Goal: Information Seeking & Learning: Check status

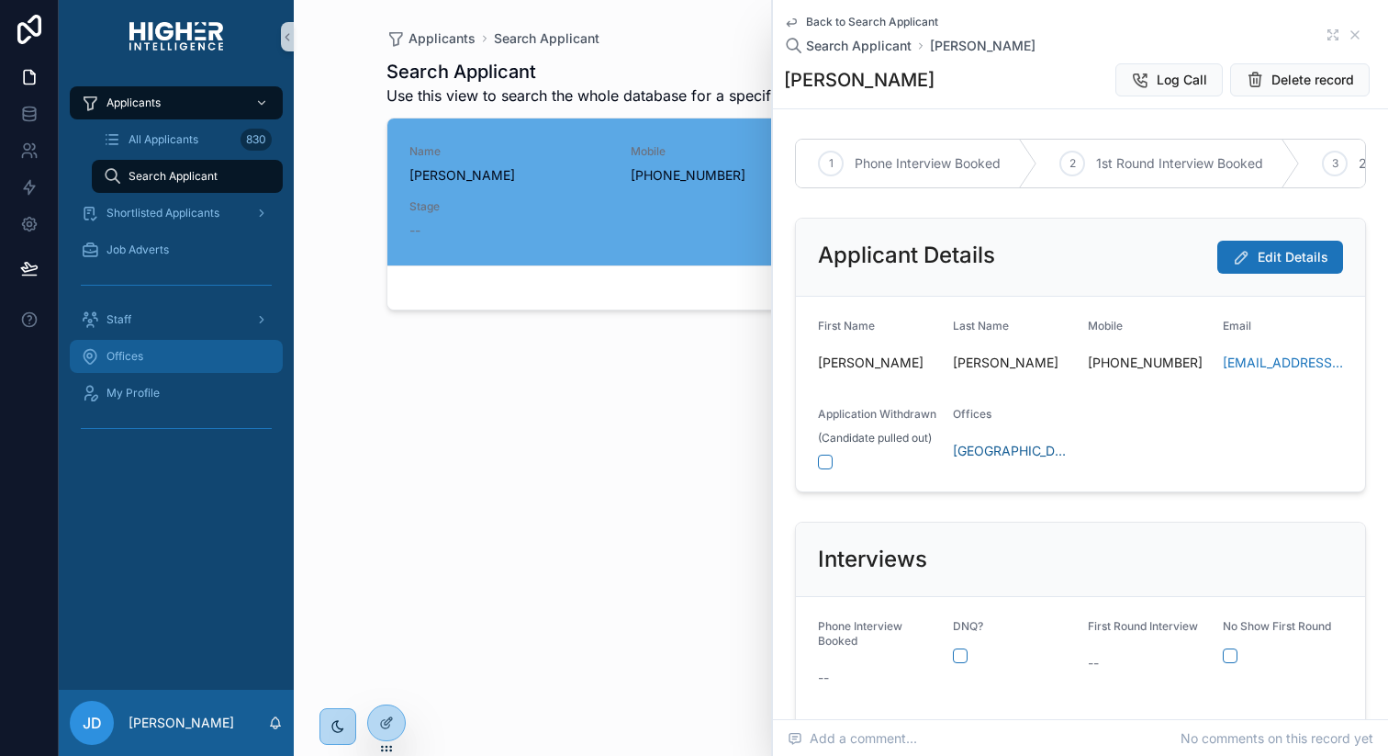
click at [148, 358] on div "Offices" at bounding box center [176, 356] width 191 height 29
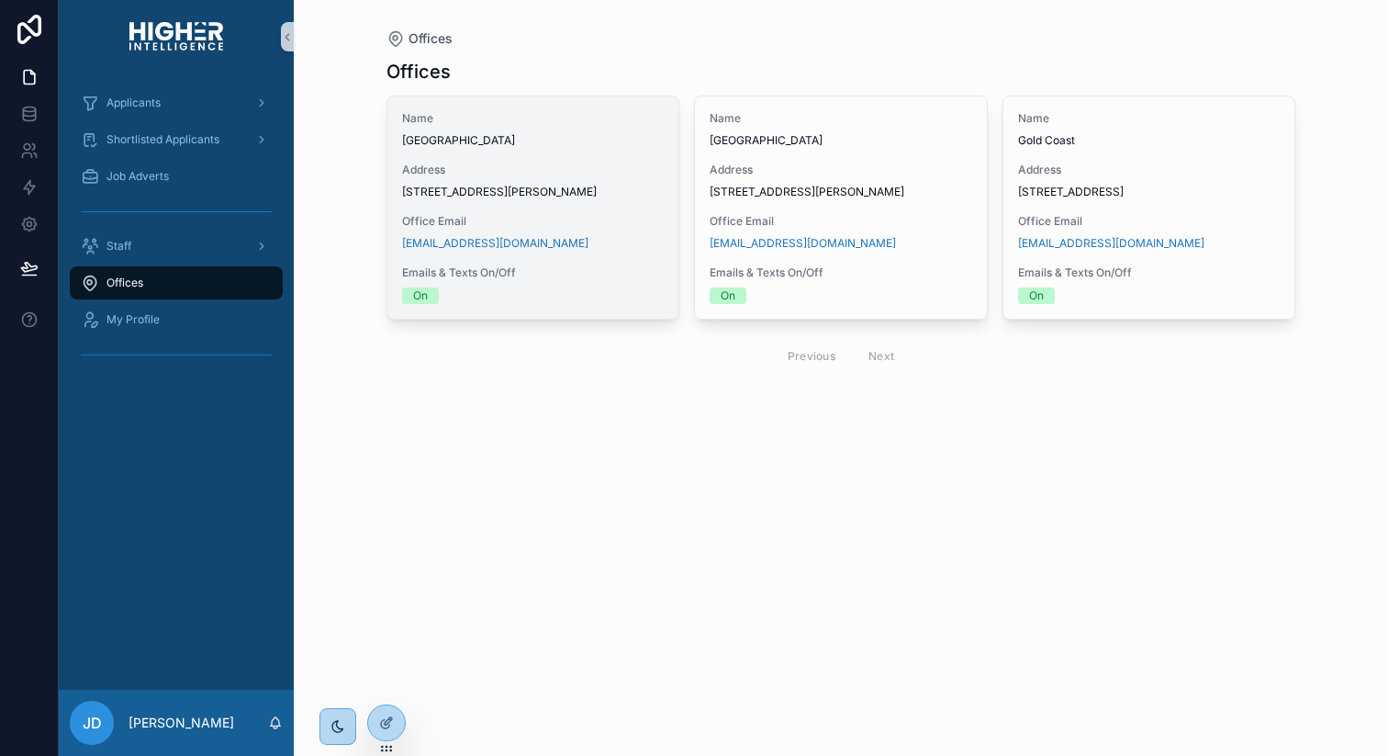
click at [554, 140] on span "[GEOGRAPHIC_DATA]" at bounding box center [533, 140] width 263 height 15
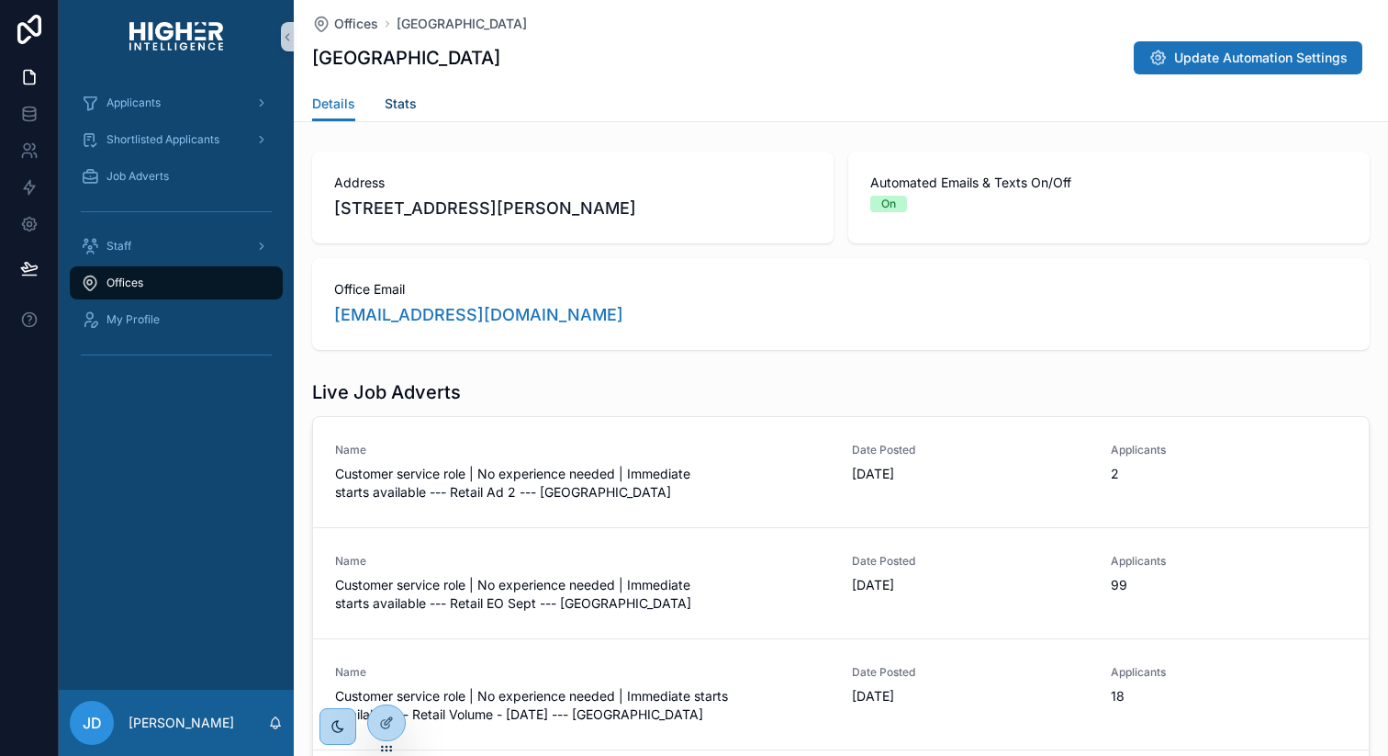
click at [385, 95] on span "Stats" at bounding box center [401, 104] width 32 height 18
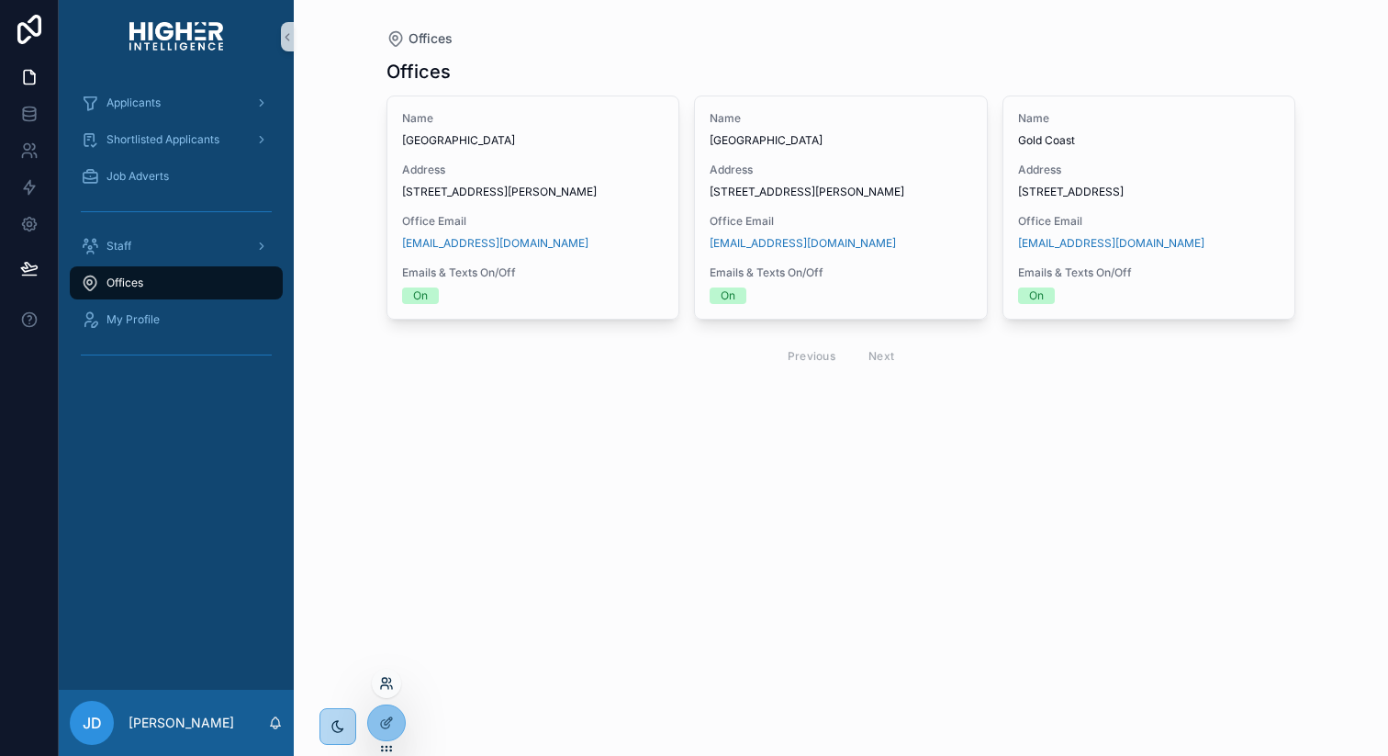
click at [392, 680] on icon at bounding box center [386, 683] width 15 height 15
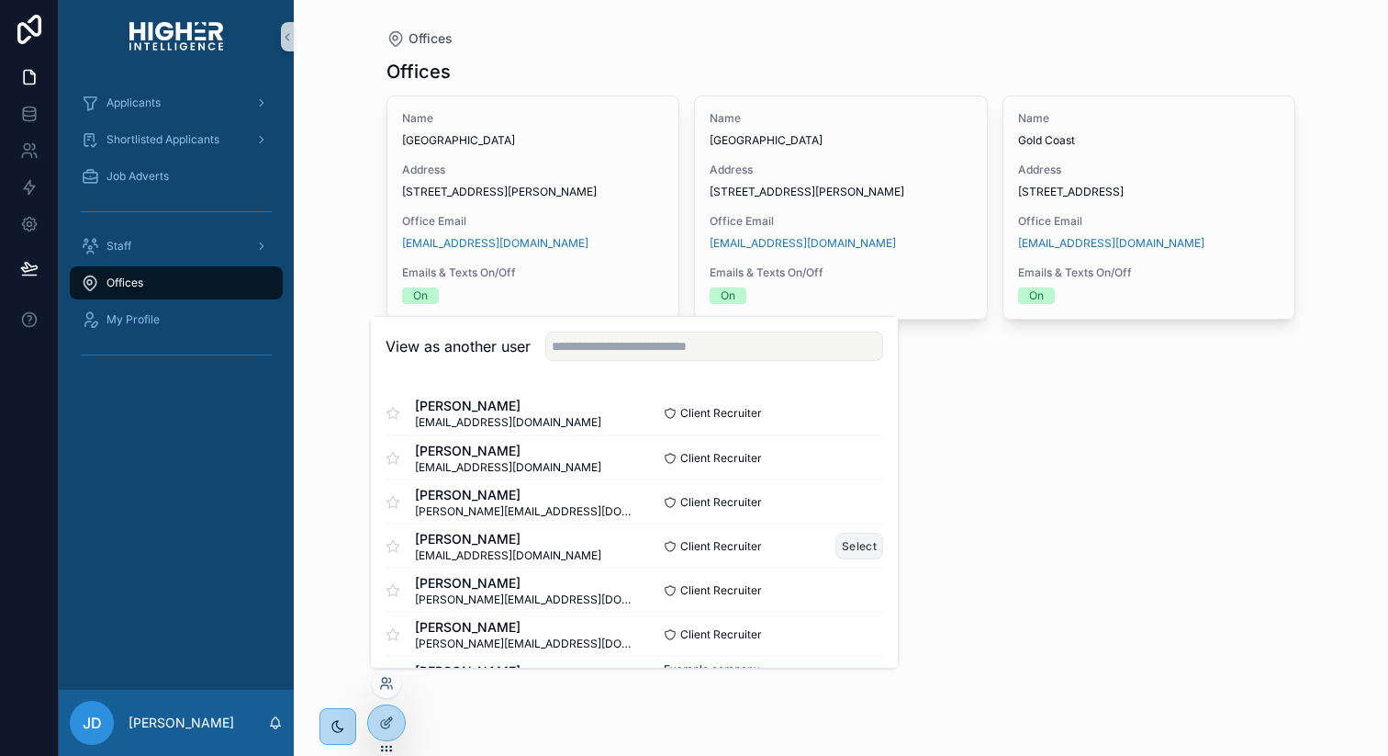
click at [860, 541] on button "Select" at bounding box center [860, 546] width 48 height 27
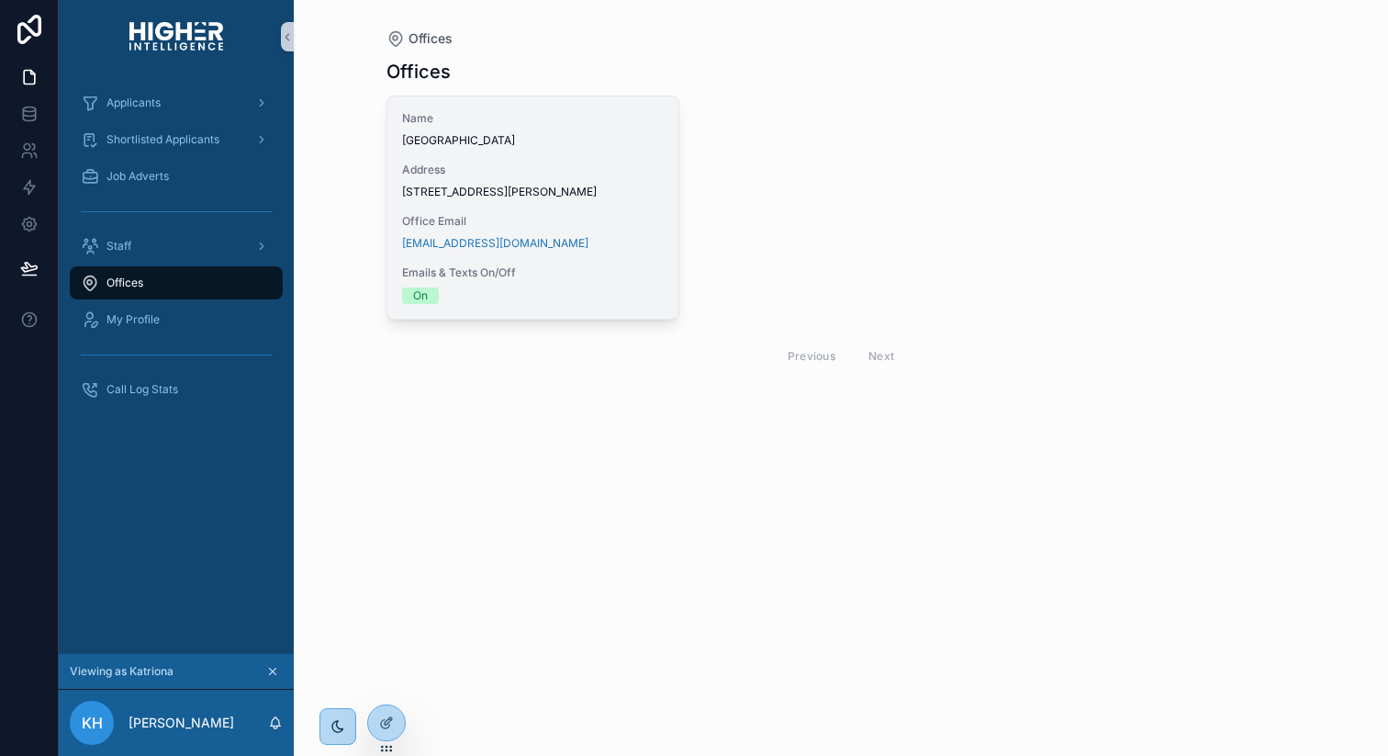
click at [489, 169] on span "Address" at bounding box center [533, 170] width 263 height 15
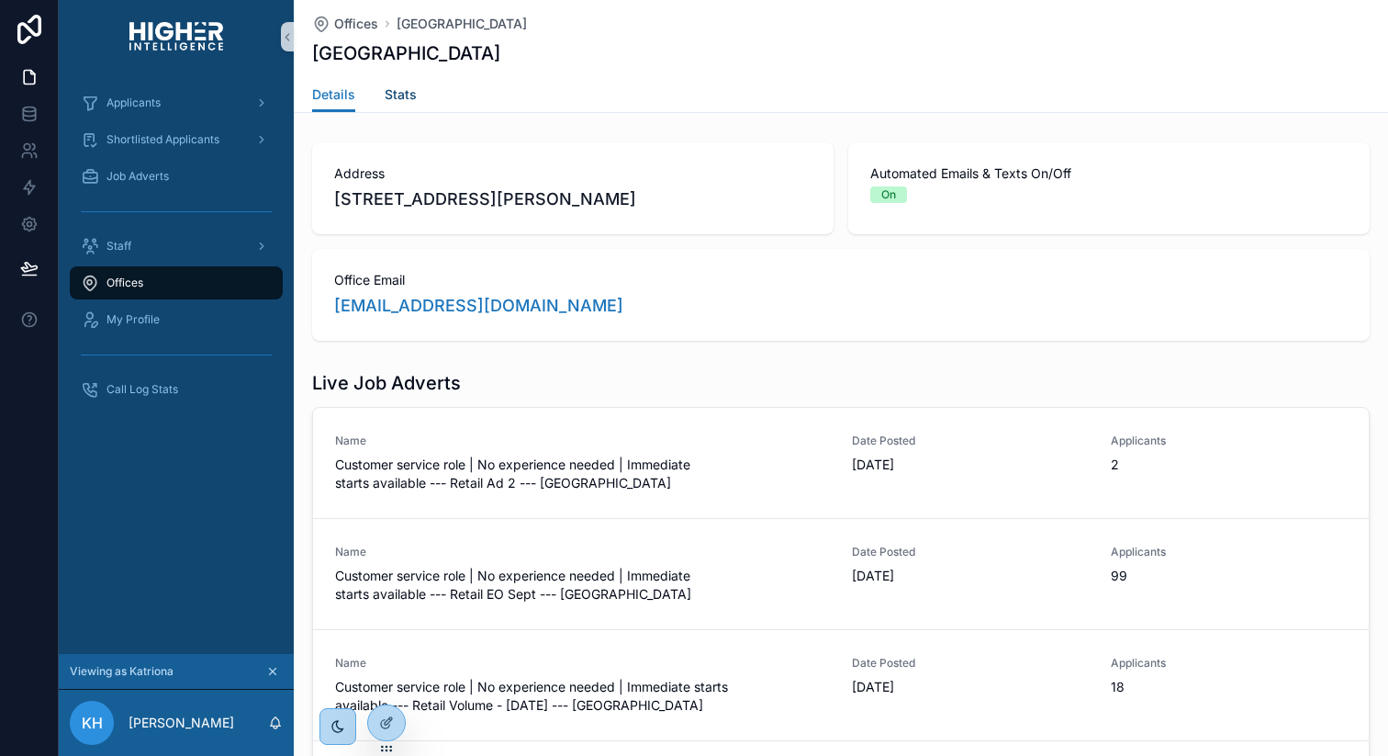
click at [405, 90] on span "Stats" at bounding box center [401, 94] width 32 height 18
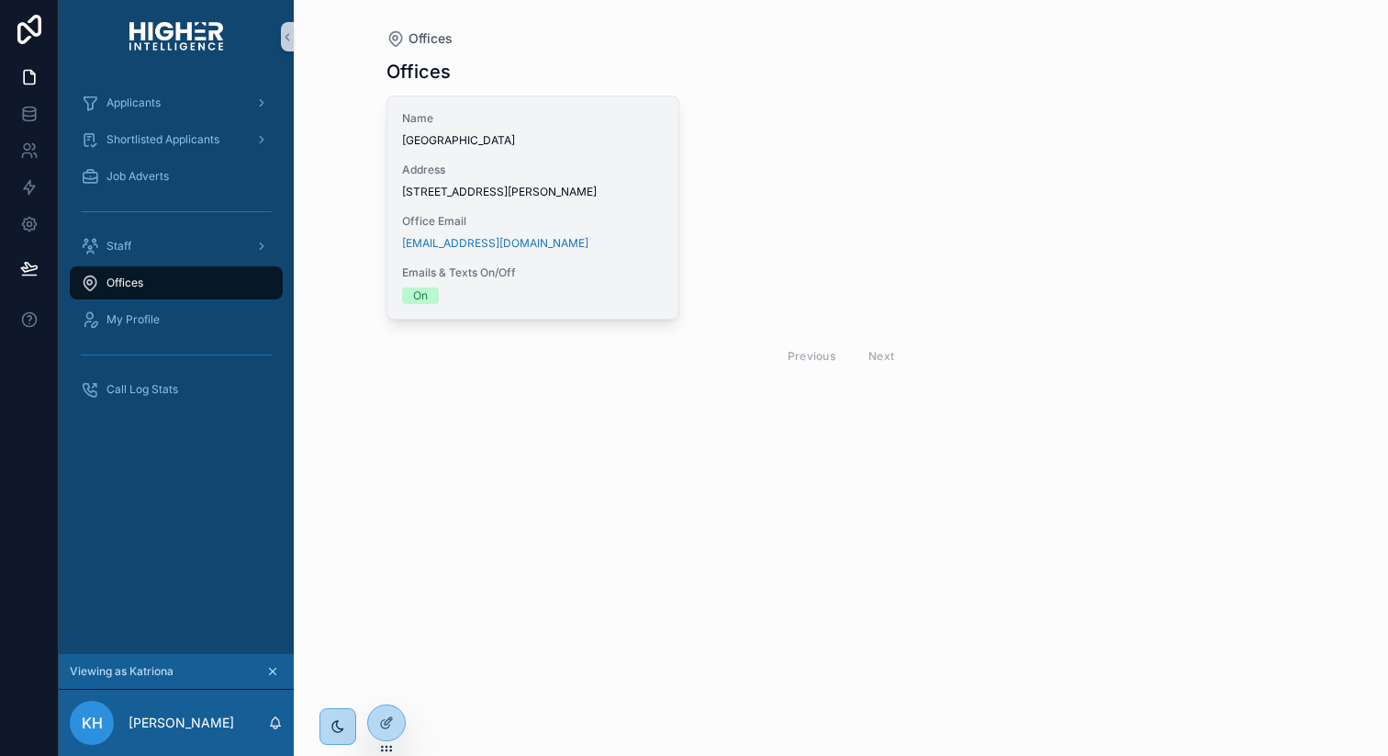
click at [478, 187] on span "27/88 L'Estrange Terrace, Kelvin Grove, QLD 4059" at bounding box center [533, 192] width 263 height 15
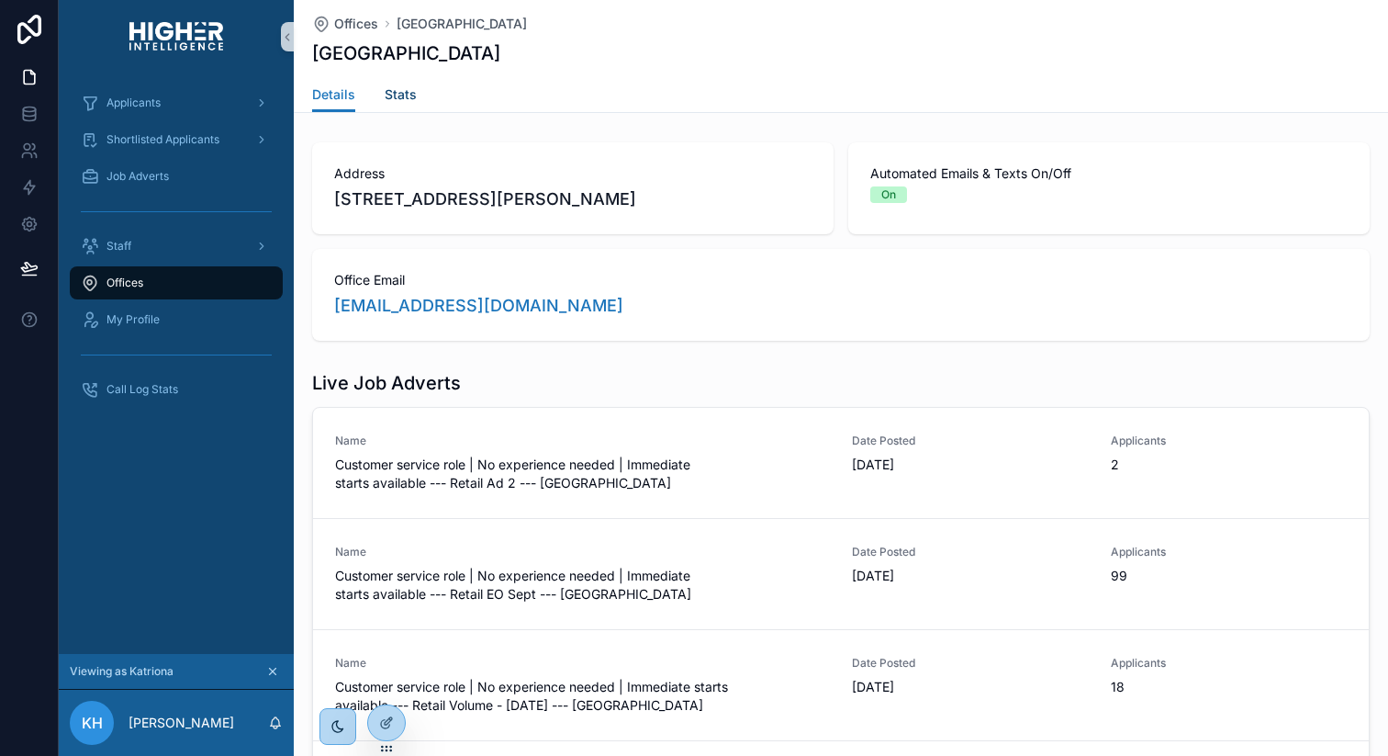
click at [401, 100] on span "Stats" at bounding box center [401, 94] width 32 height 18
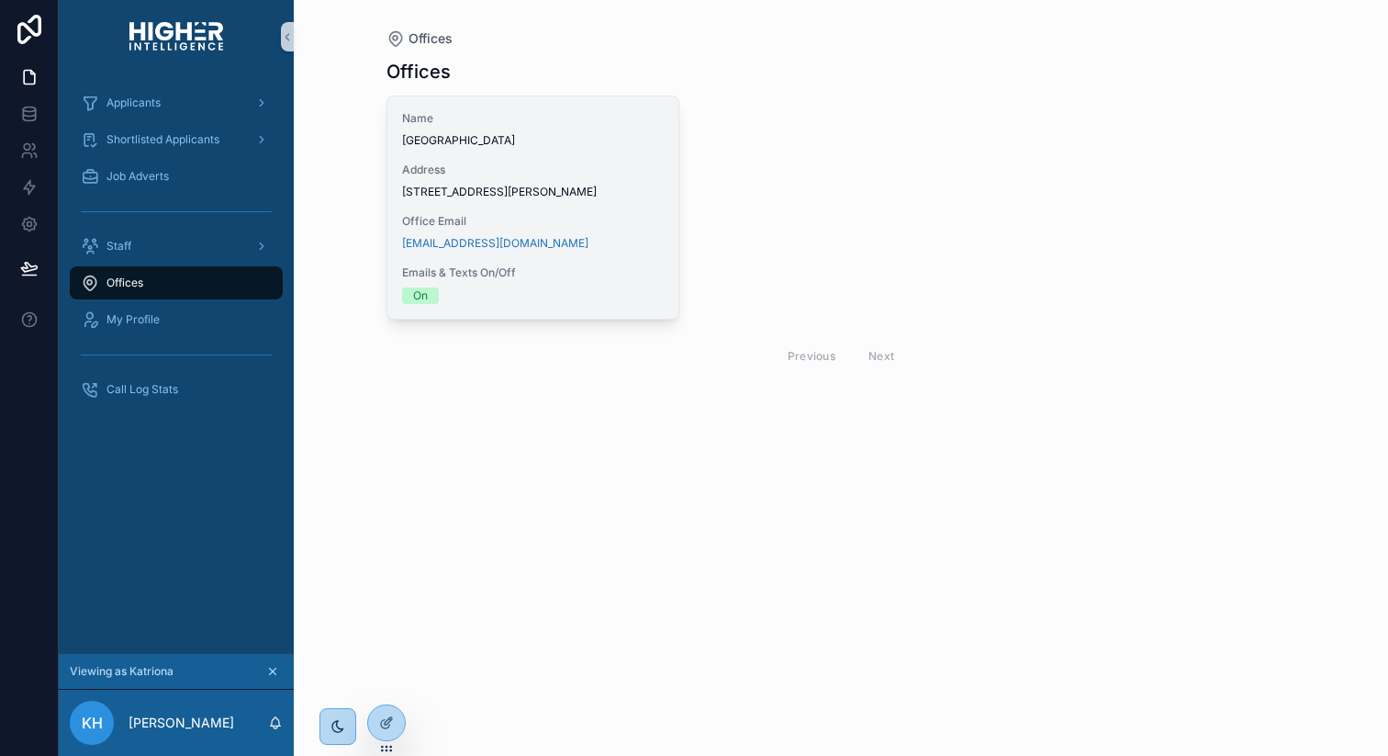
click at [516, 133] on span "Brisbane" at bounding box center [533, 140] width 263 height 15
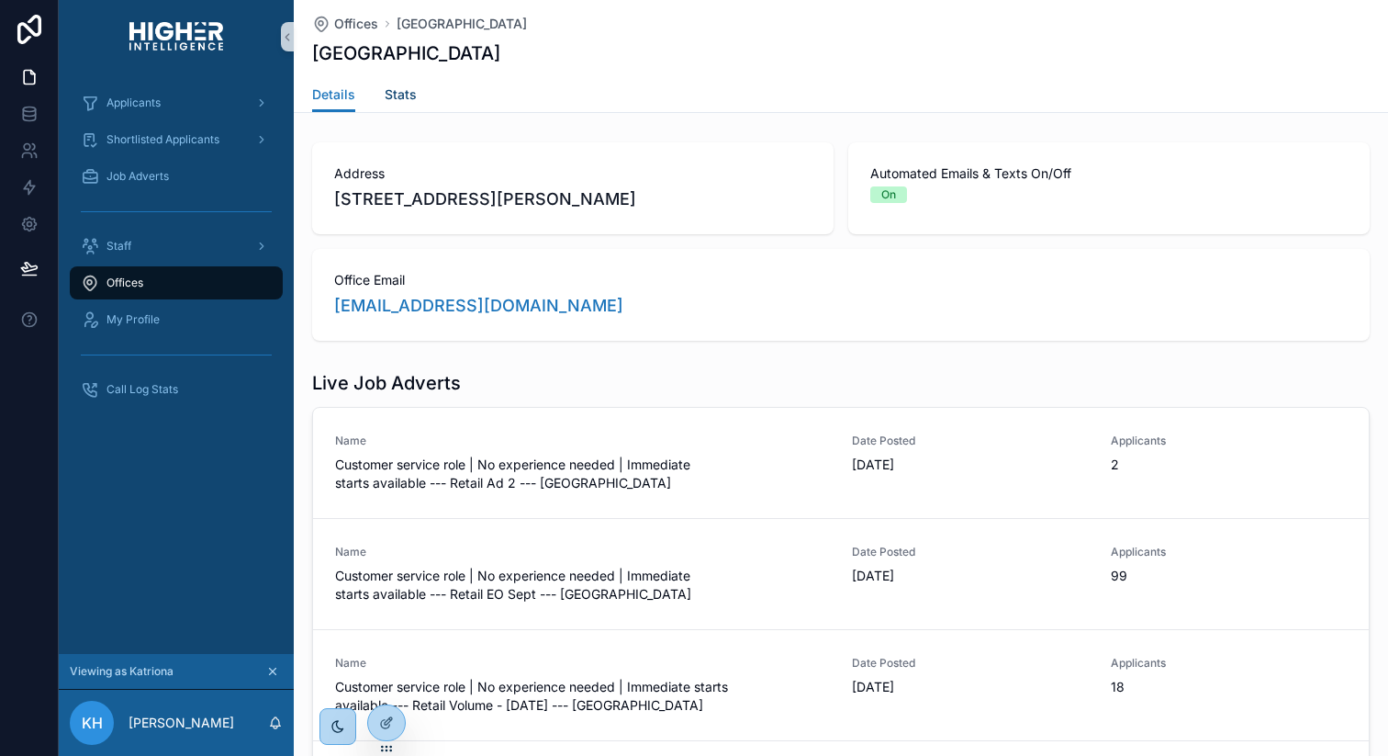
click at [387, 90] on span "Stats" at bounding box center [401, 94] width 32 height 18
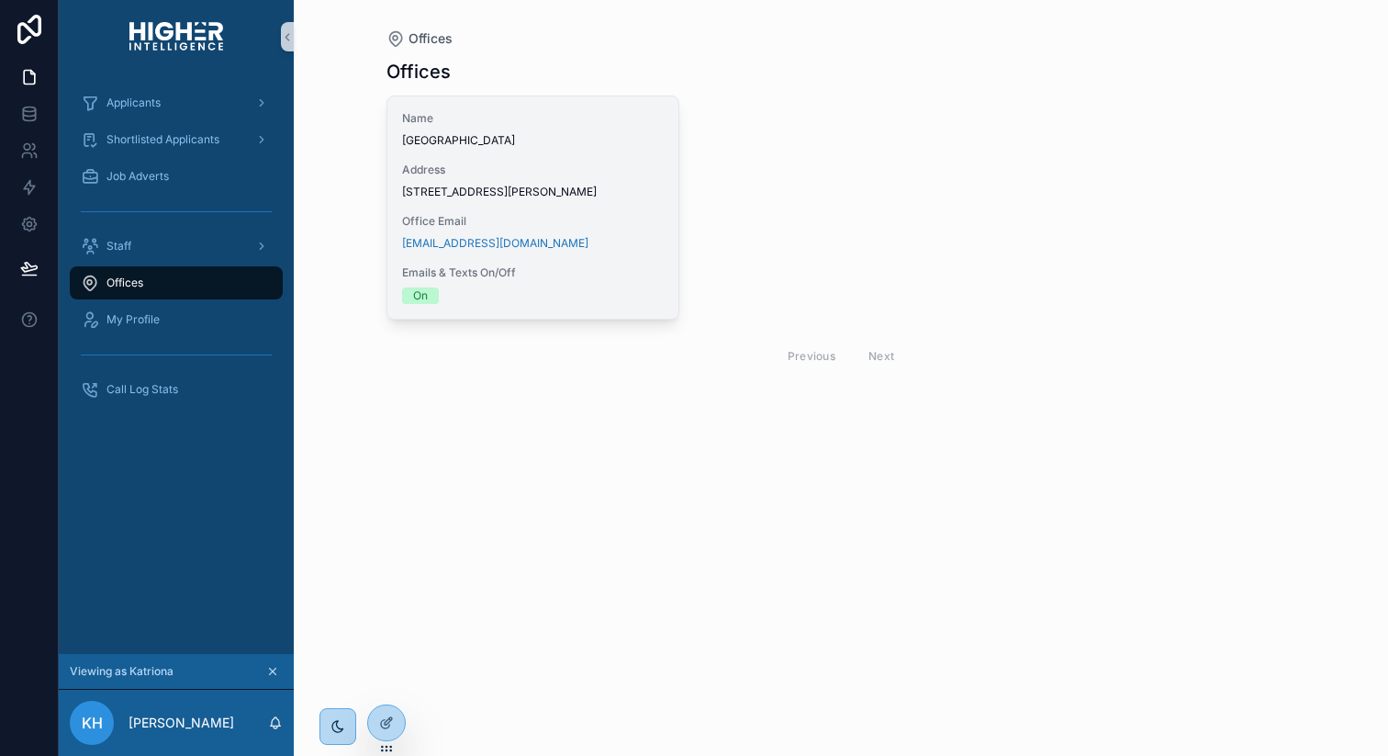
click at [496, 159] on div "Name Brisbane Address 27/88 L'Estrange Terrace, Kelvin Grove, QLD 4059 Office E…" at bounding box center [533, 207] width 292 height 222
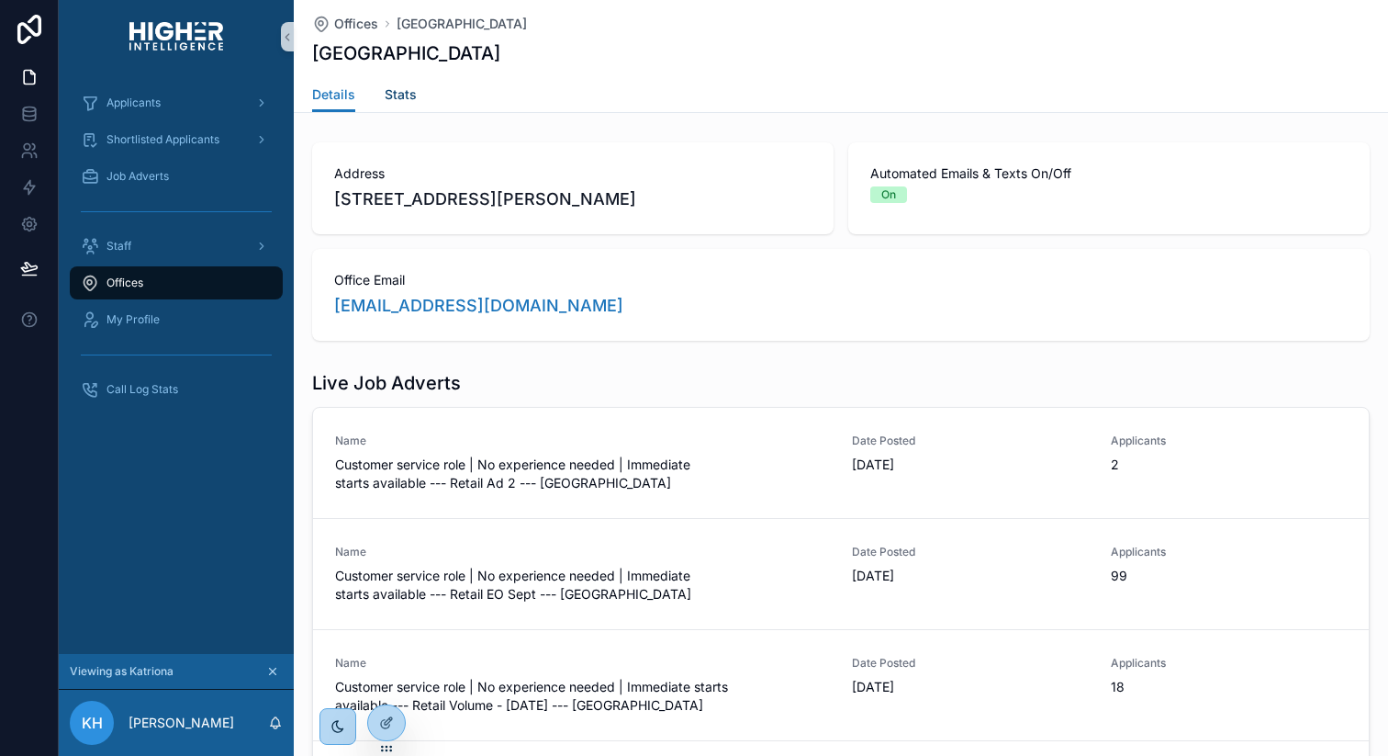
click at [386, 90] on span "Stats" at bounding box center [401, 94] width 32 height 18
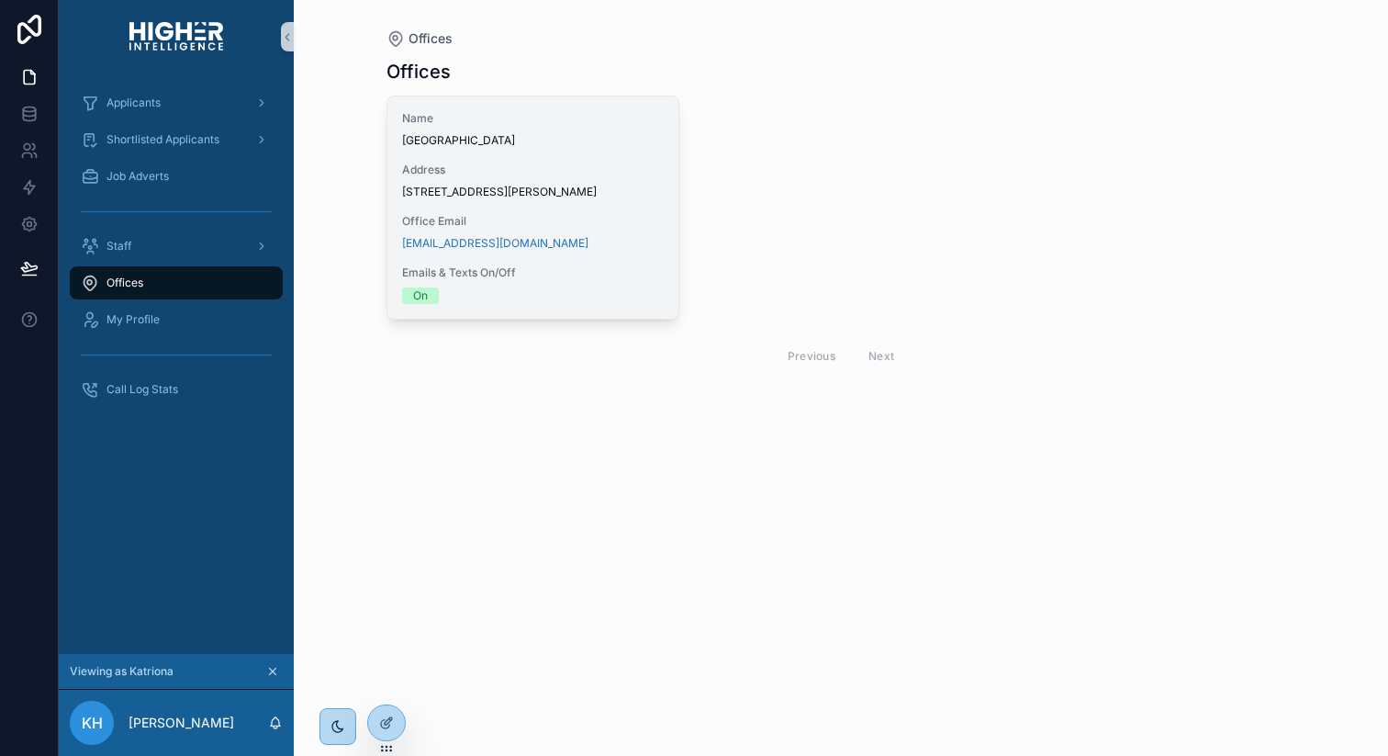
click at [462, 139] on span "Brisbane" at bounding box center [533, 140] width 263 height 15
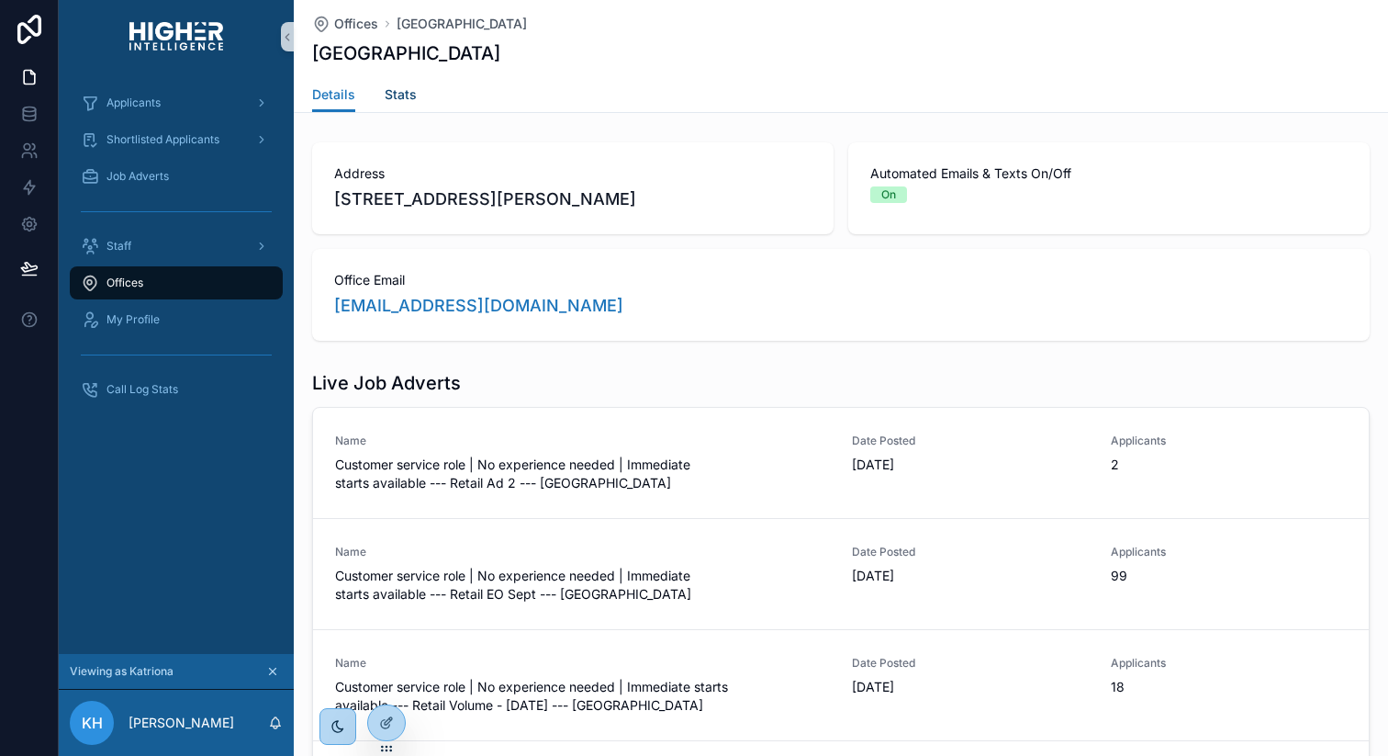
click at [400, 101] on span "Stats" at bounding box center [401, 94] width 32 height 18
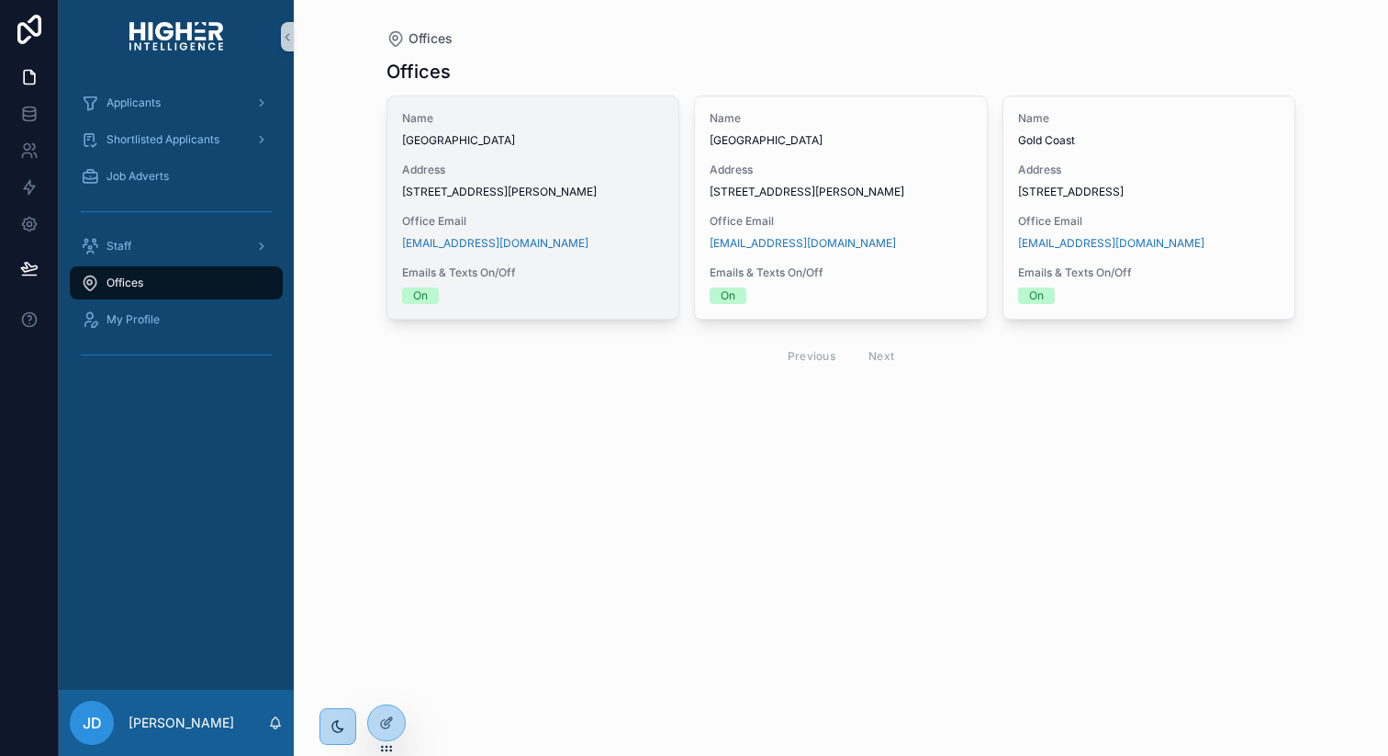
click at [536, 229] on span "Office Email" at bounding box center [533, 221] width 263 height 15
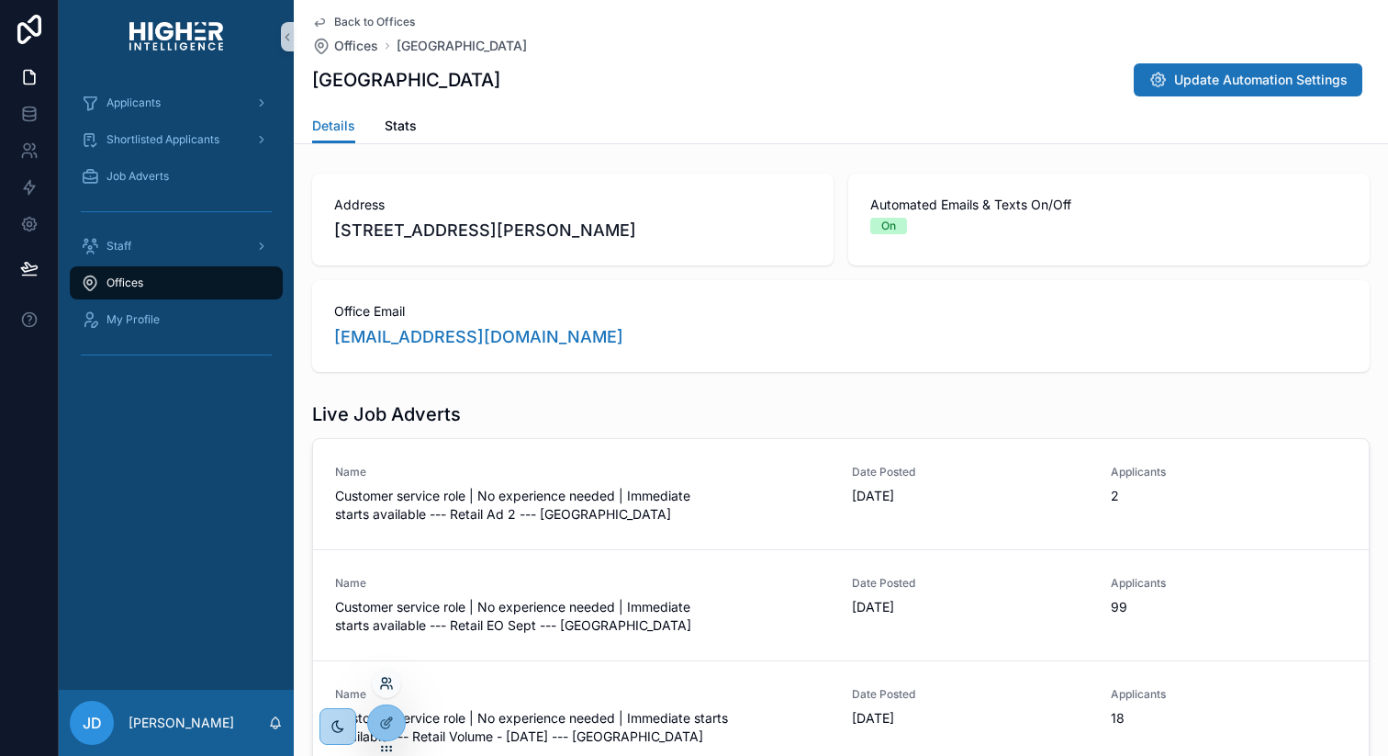
click at [391, 678] on icon at bounding box center [386, 683] width 15 height 15
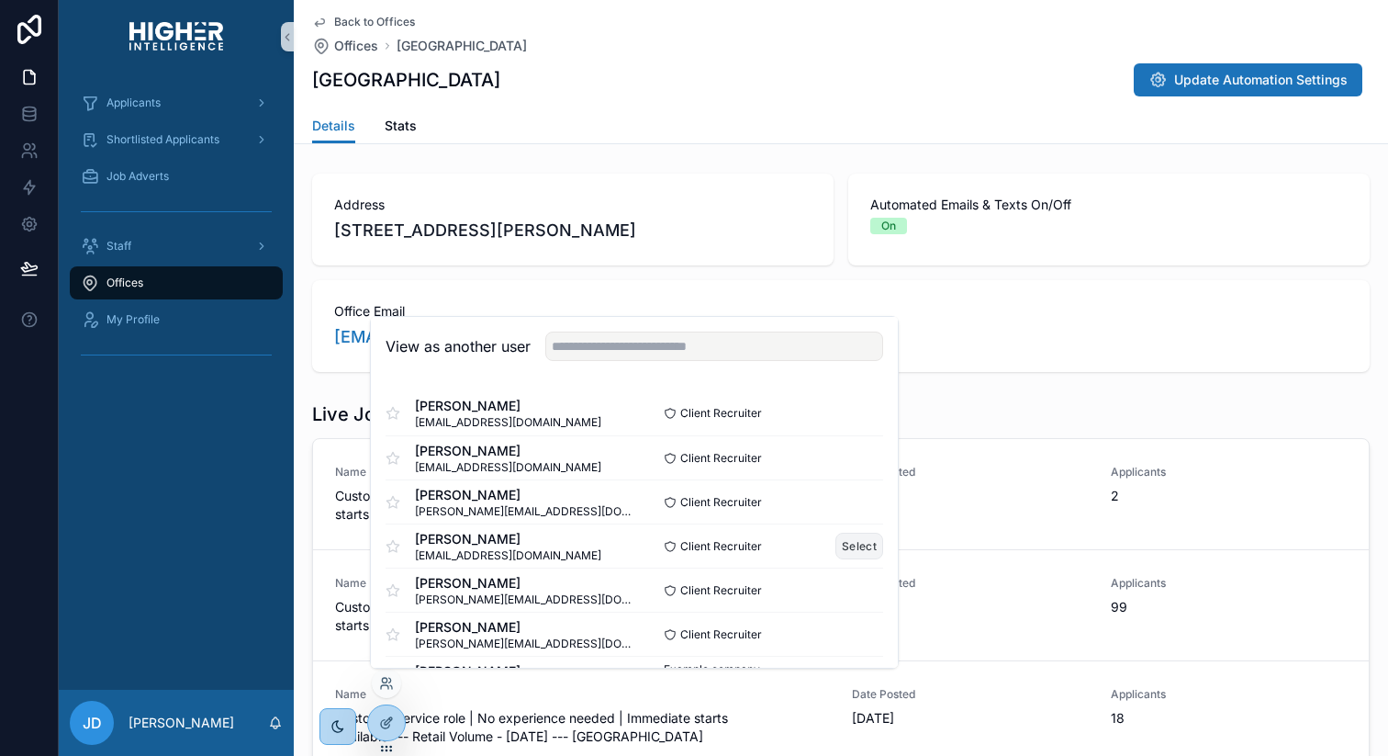
click at [872, 543] on button "Select" at bounding box center [860, 546] width 48 height 27
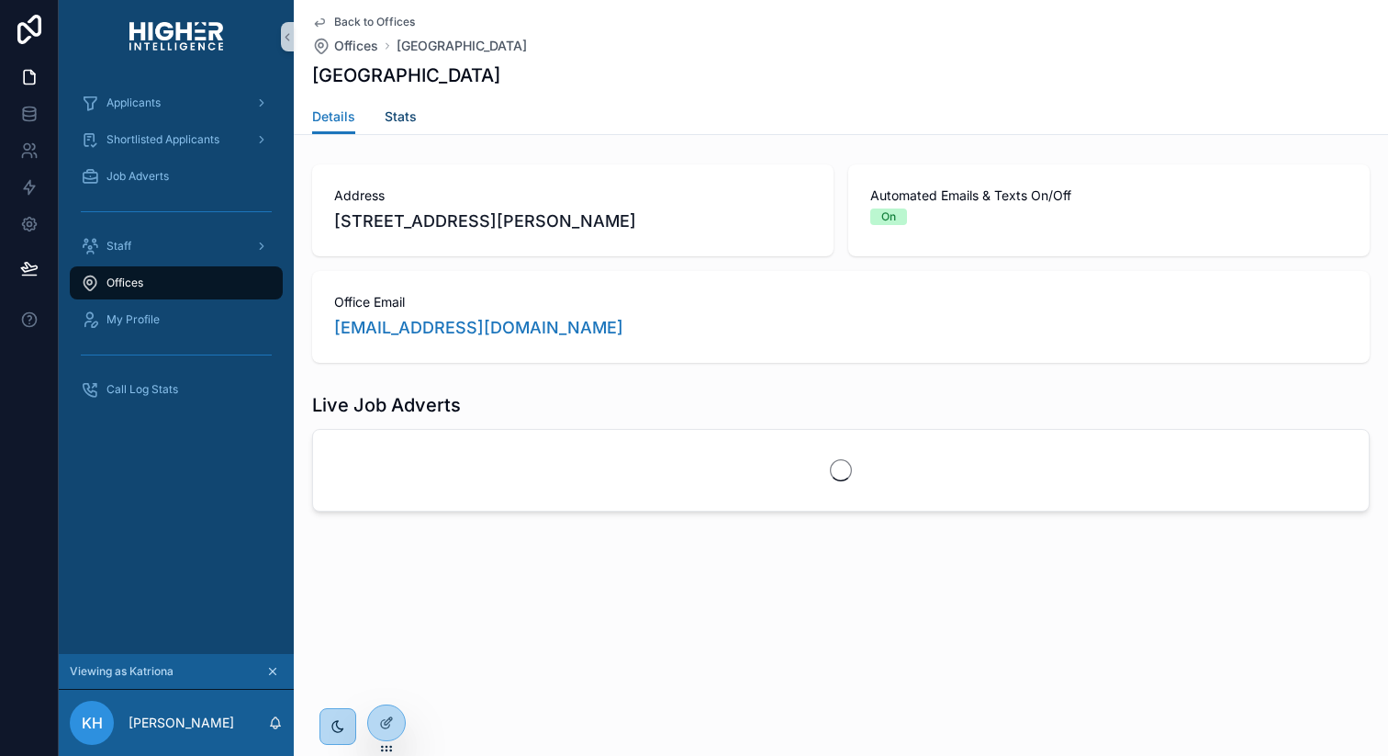
click at [390, 116] on span "Stats" at bounding box center [401, 116] width 32 height 18
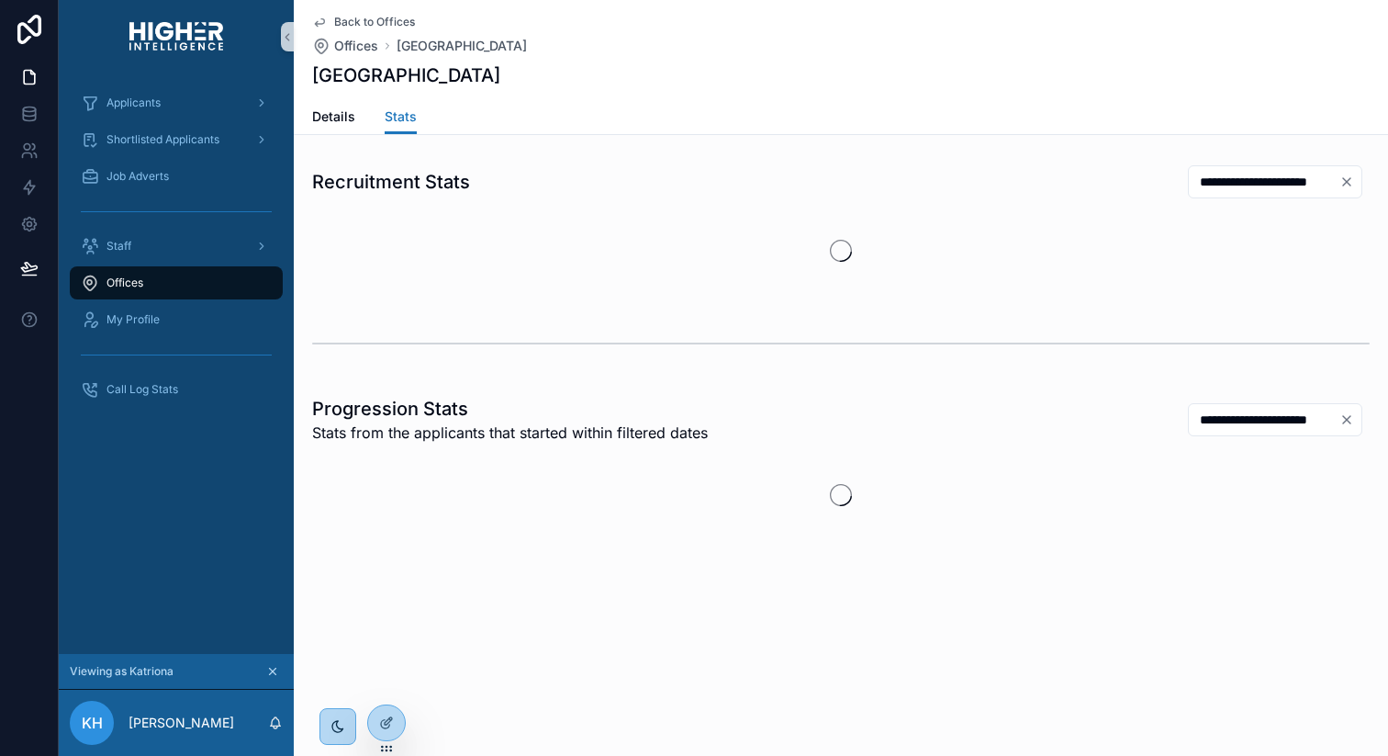
click at [1208, 179] on input "**********" at bounding box center [1264, 182] width 151 height 26
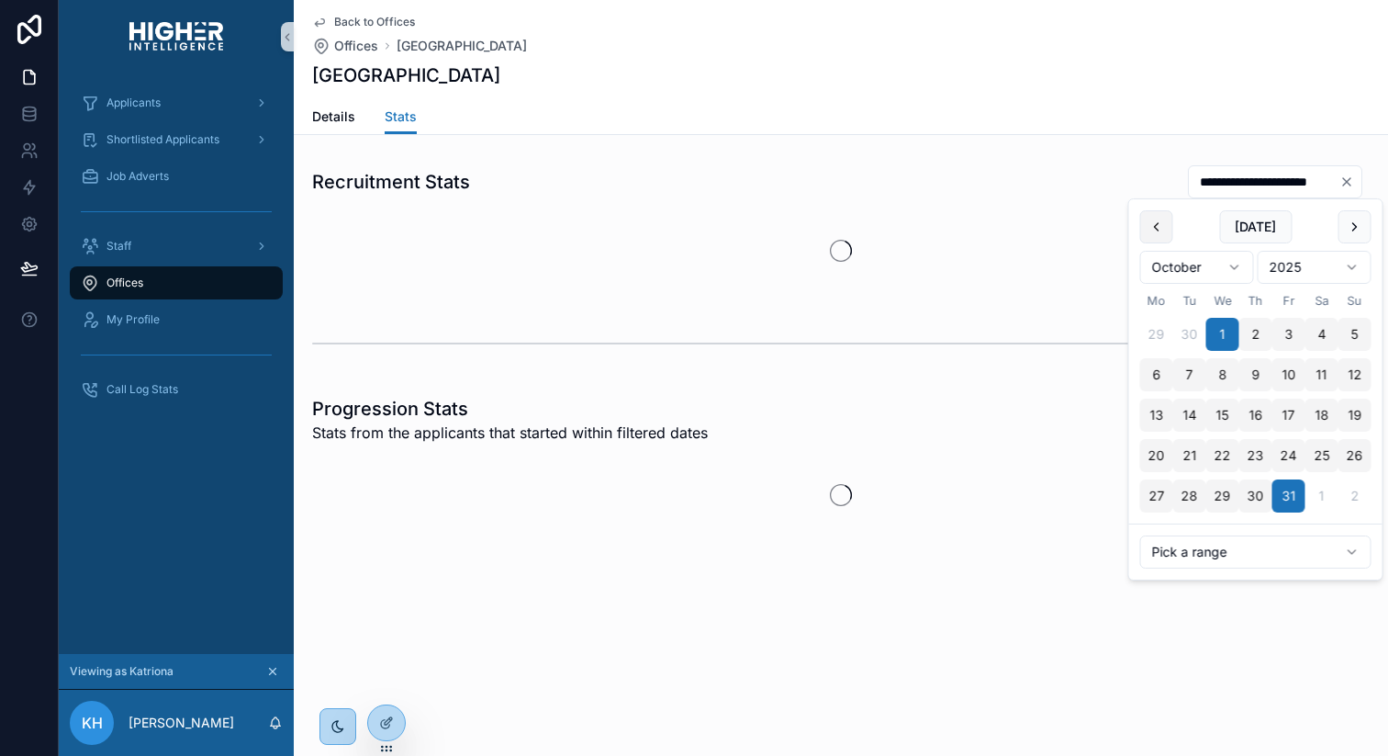
click at [1161, 229] on button "scrollable content" at bounding box center [1156, 226] width 33 height 33
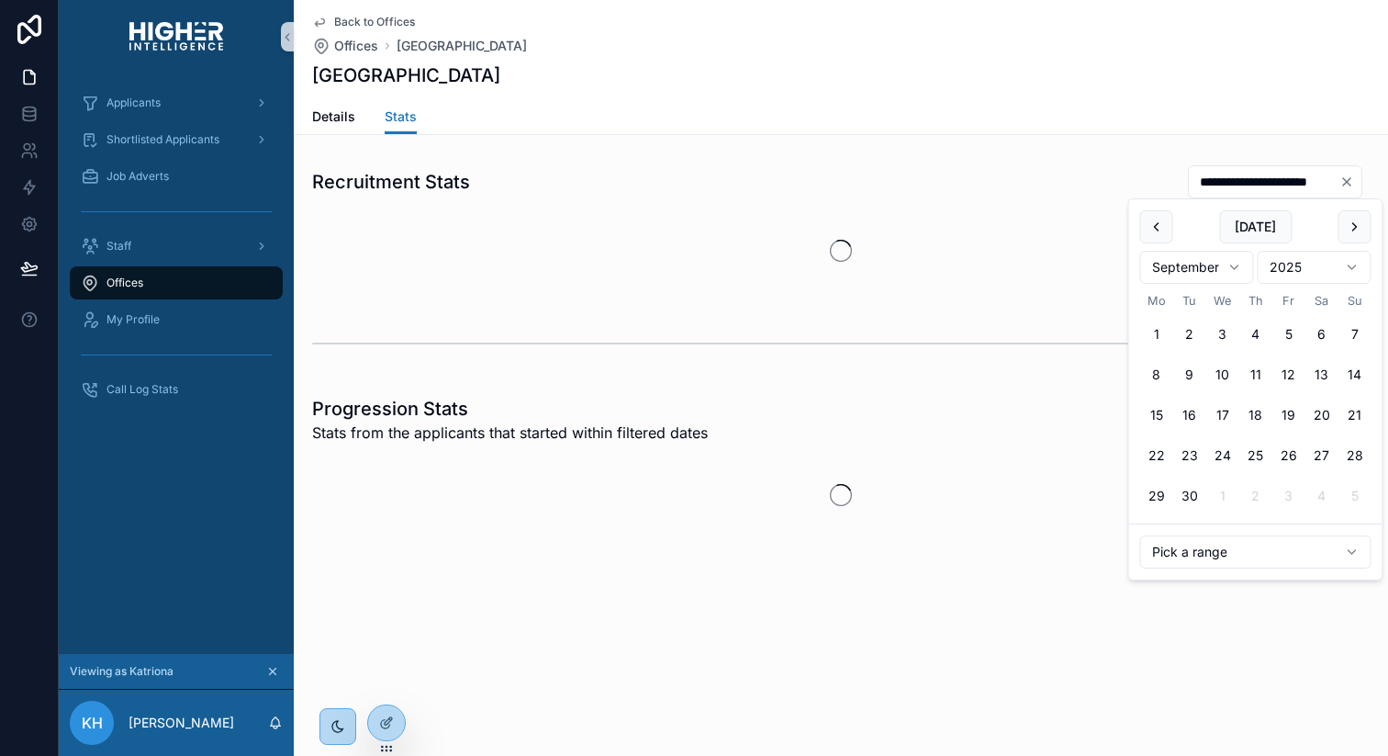
click at [1161, 229] on button "scrollable content" at bounding box center [1156, 226] width 33 height 33
click at [1194, 336] on button "1" at bounding box center [1189, 334] width 33 height 33
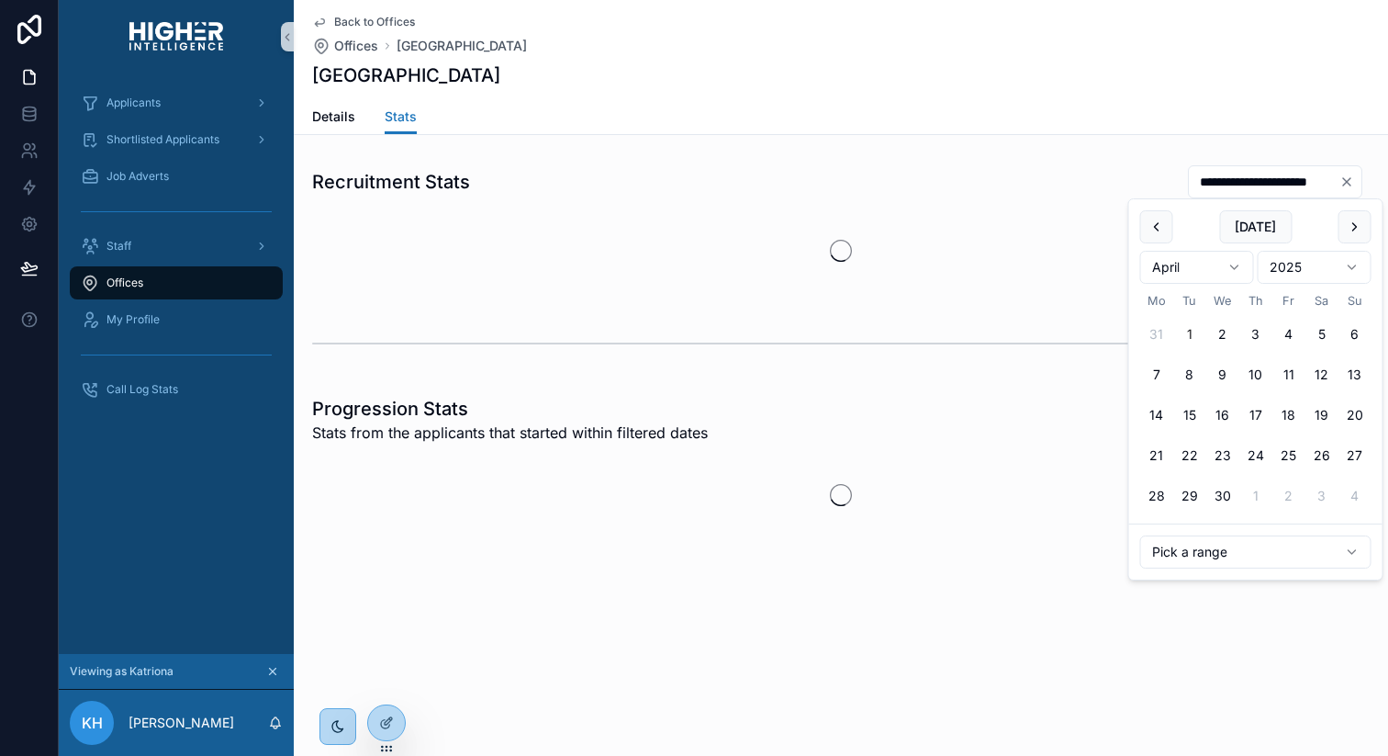
type input "**********"
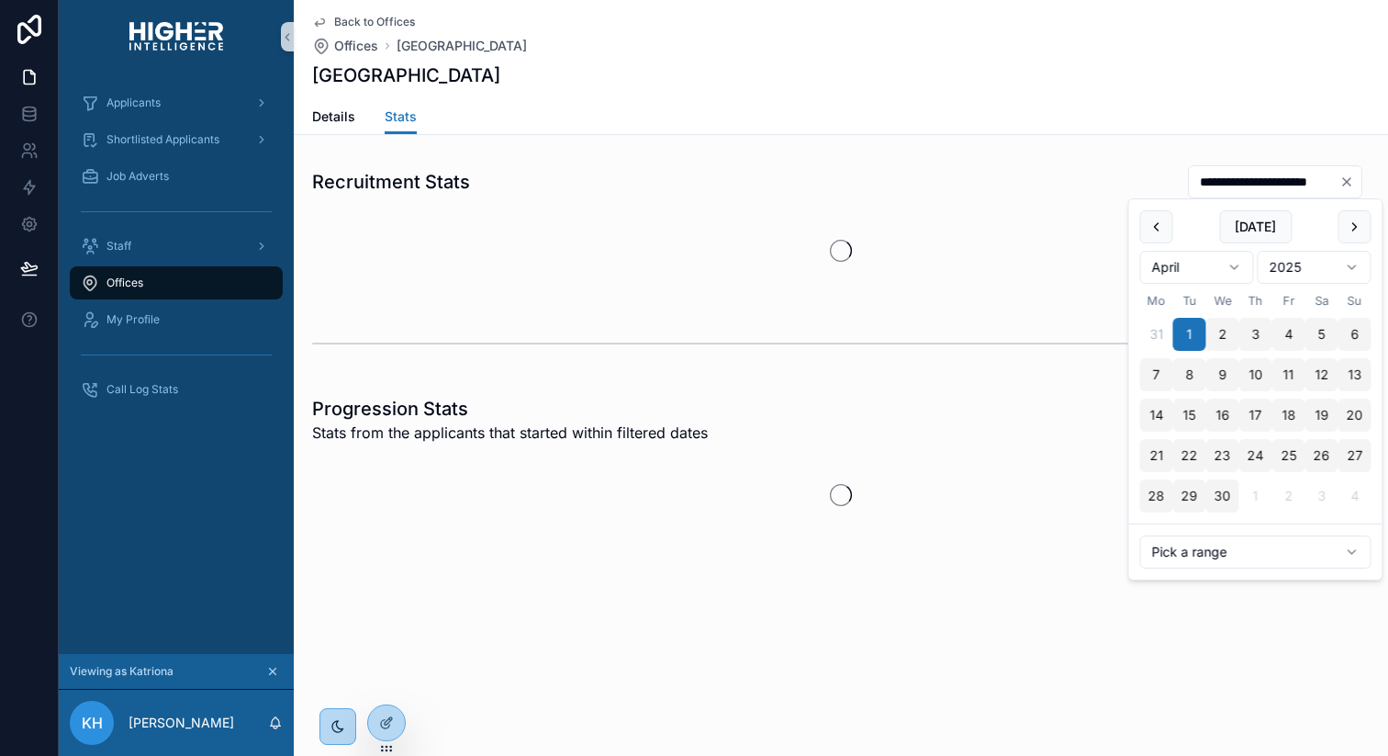
click at [1056, 40] on div "Back to Offices Offices Brisbane" at bounding box center [841, 35] width 1058 height 40
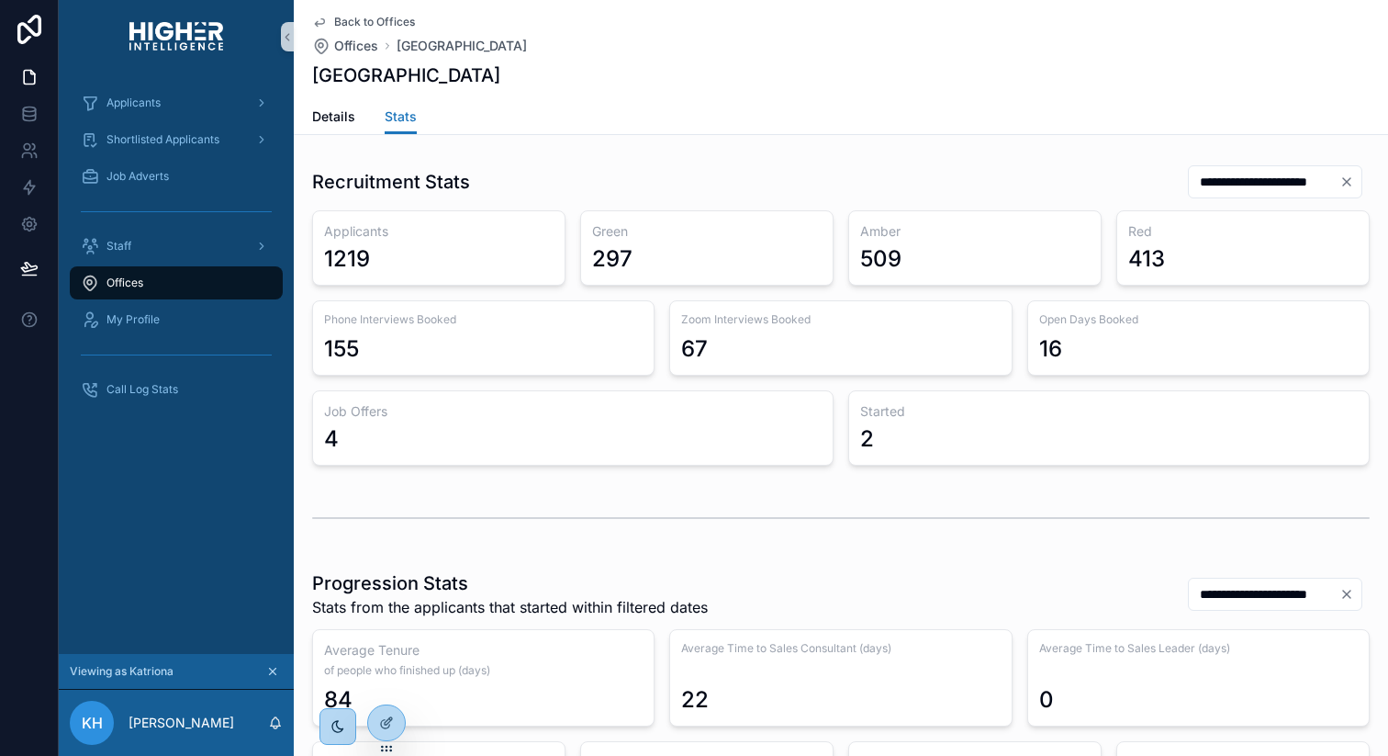
click at [357, 17] on span "Back to Offices" at bounding box center [374, 22] width 81 height 15
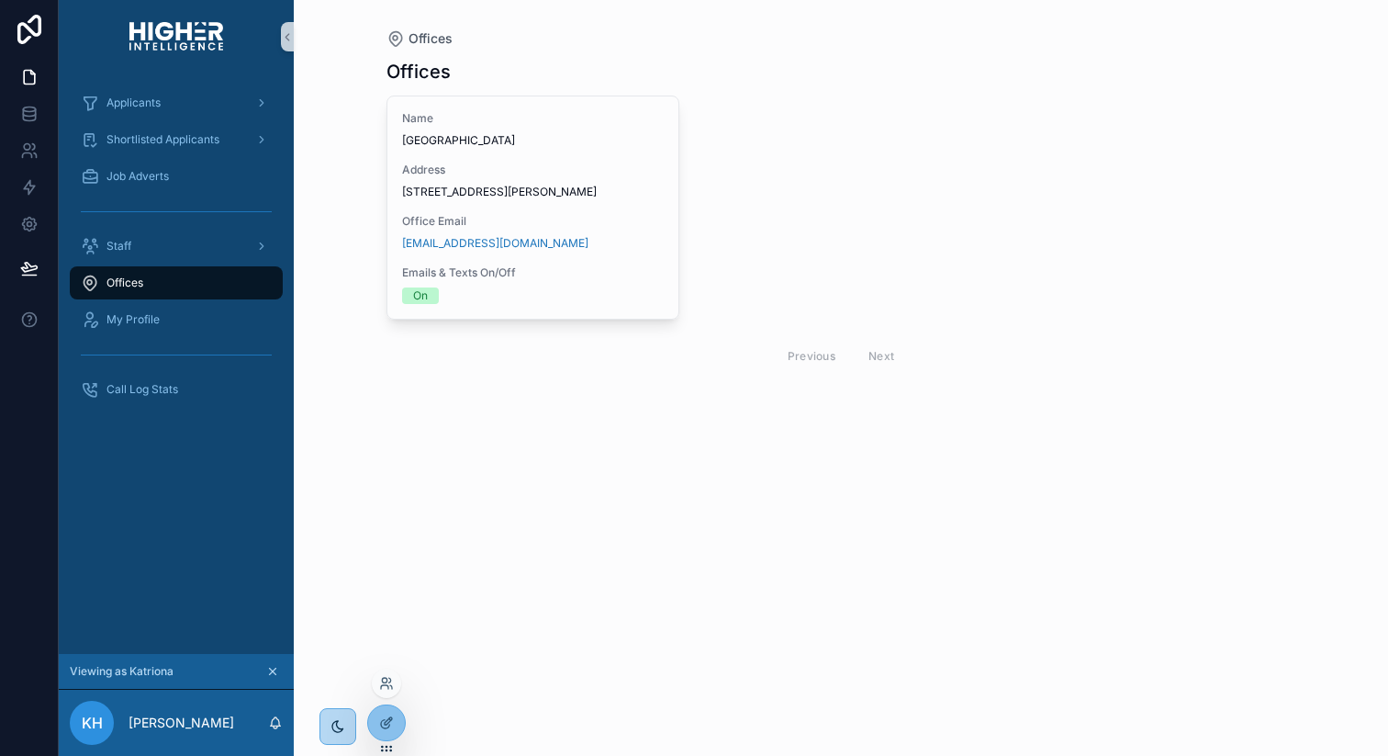
click at [387, 674] on div at bounding box center [386, 682] width 29 height 29
click at [387, 688] on icon at bounding box center [386, 683] width 15 height 15
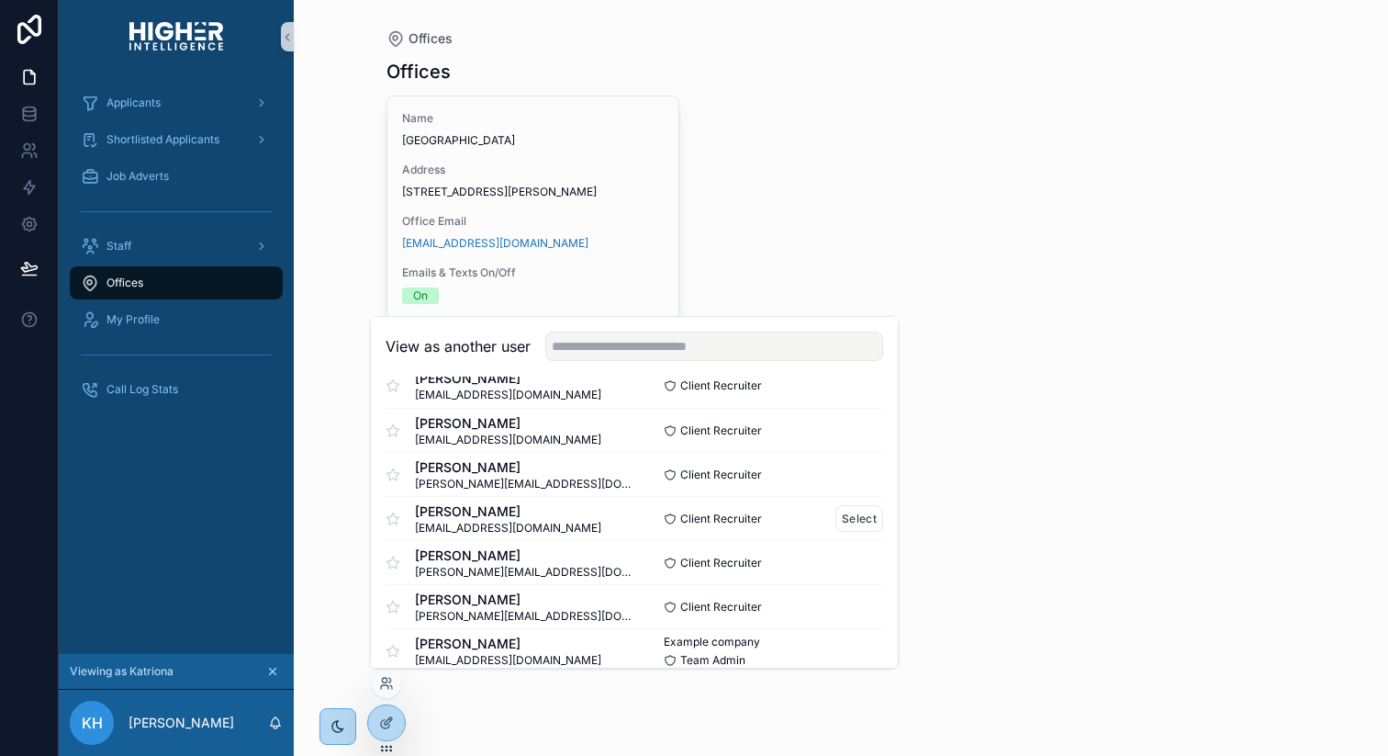
scroll to position [38, 0]
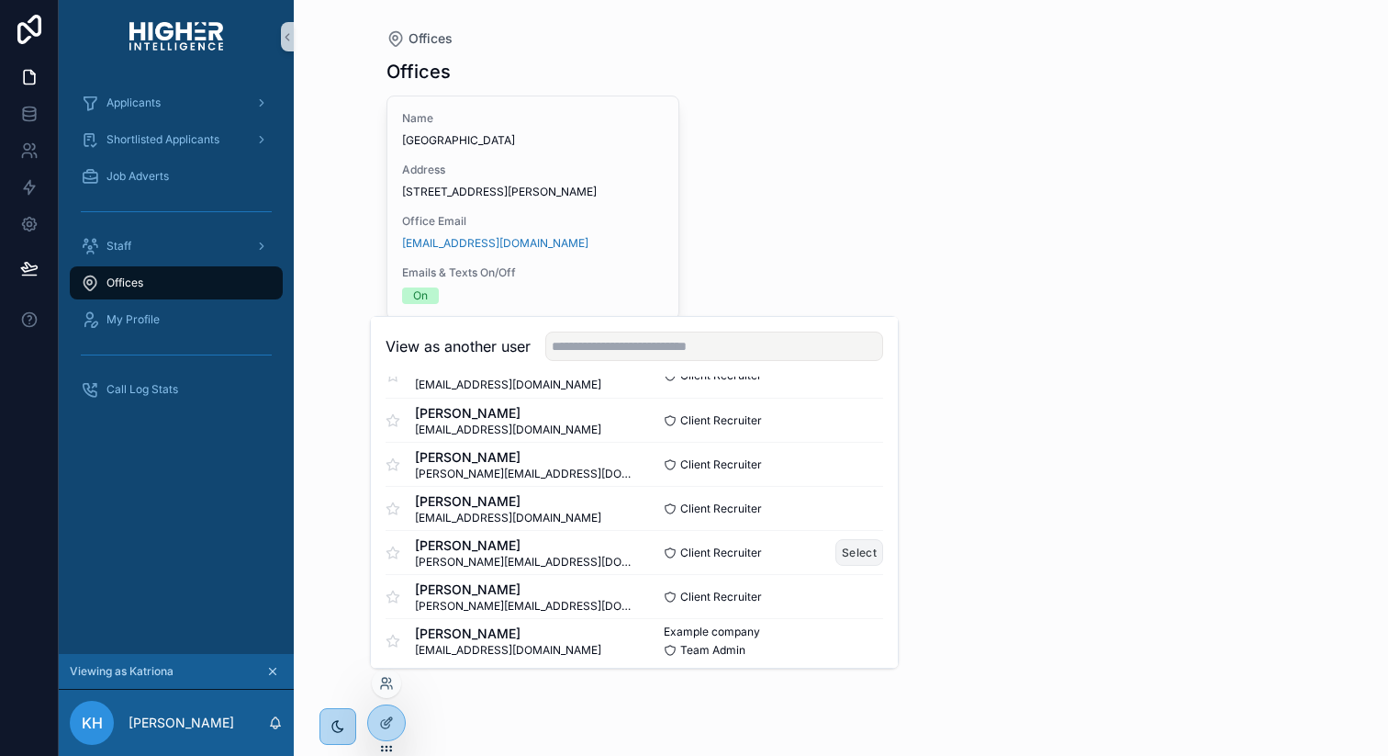
click at [859, 550] on button "Select" at bounding box center [860, 552] width 48 height 27
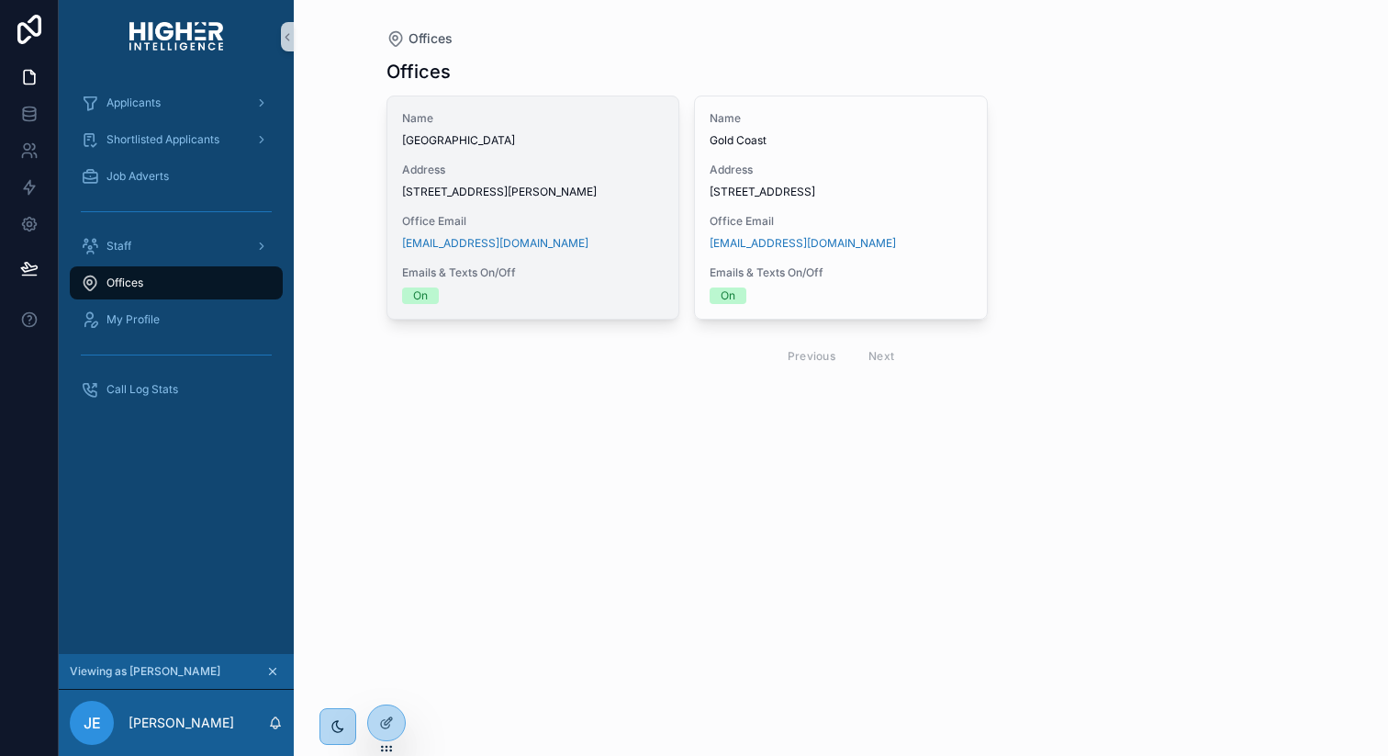
click at [559, 199] on span "[STREET_ADDRESS][PERSON_NAME]" at bounding box center [533, 192] width 263 height 15
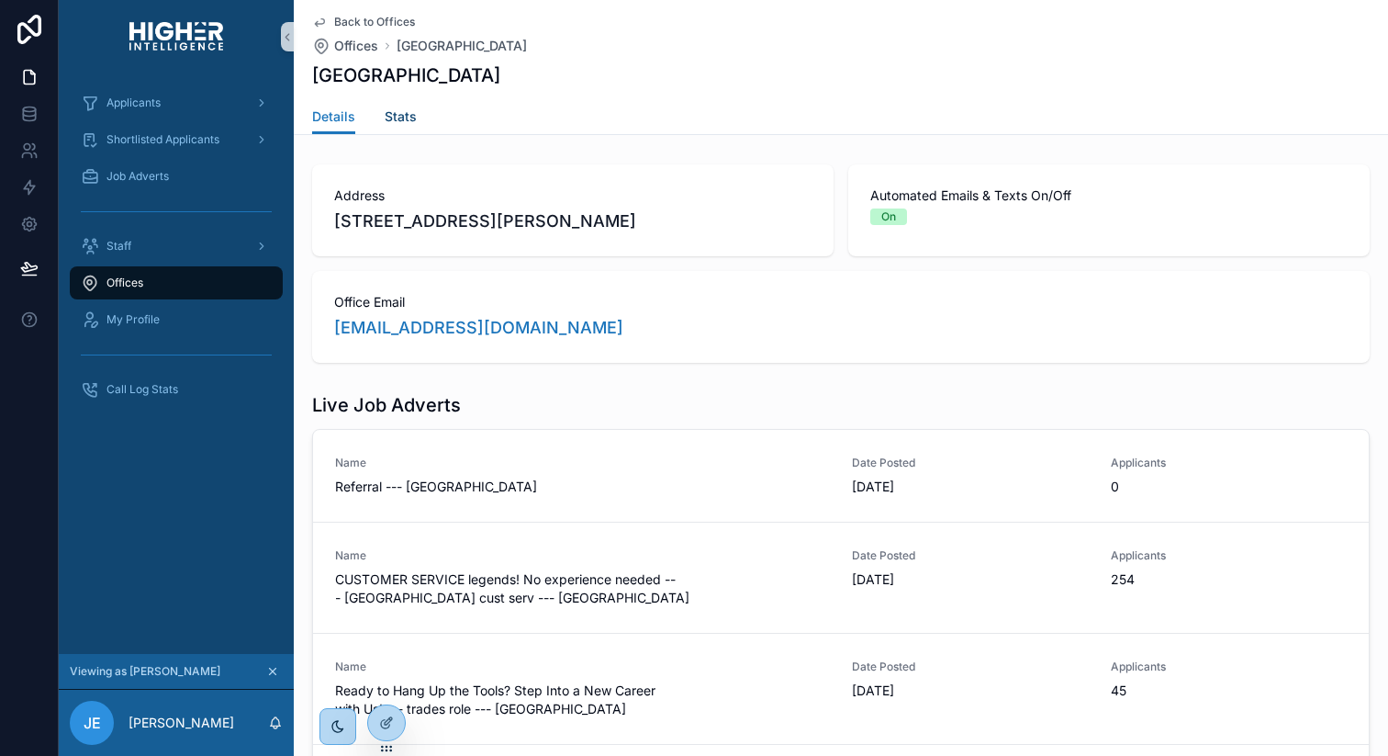
click at [403, 110] on span "Stats" at bounding box center [401, 116] width 32 height 18
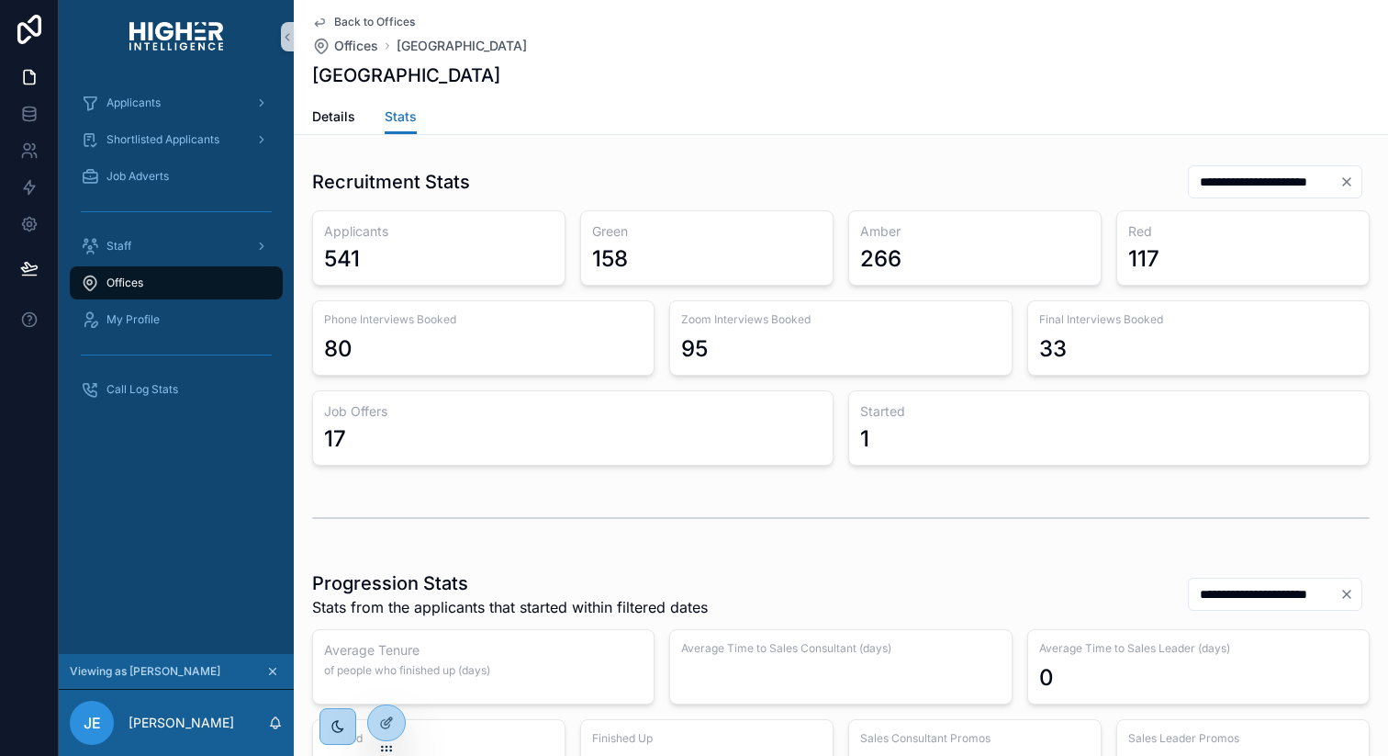
click at [1244, 186] on input "**********" at bounding box center [1264, 182] width 151 height 26
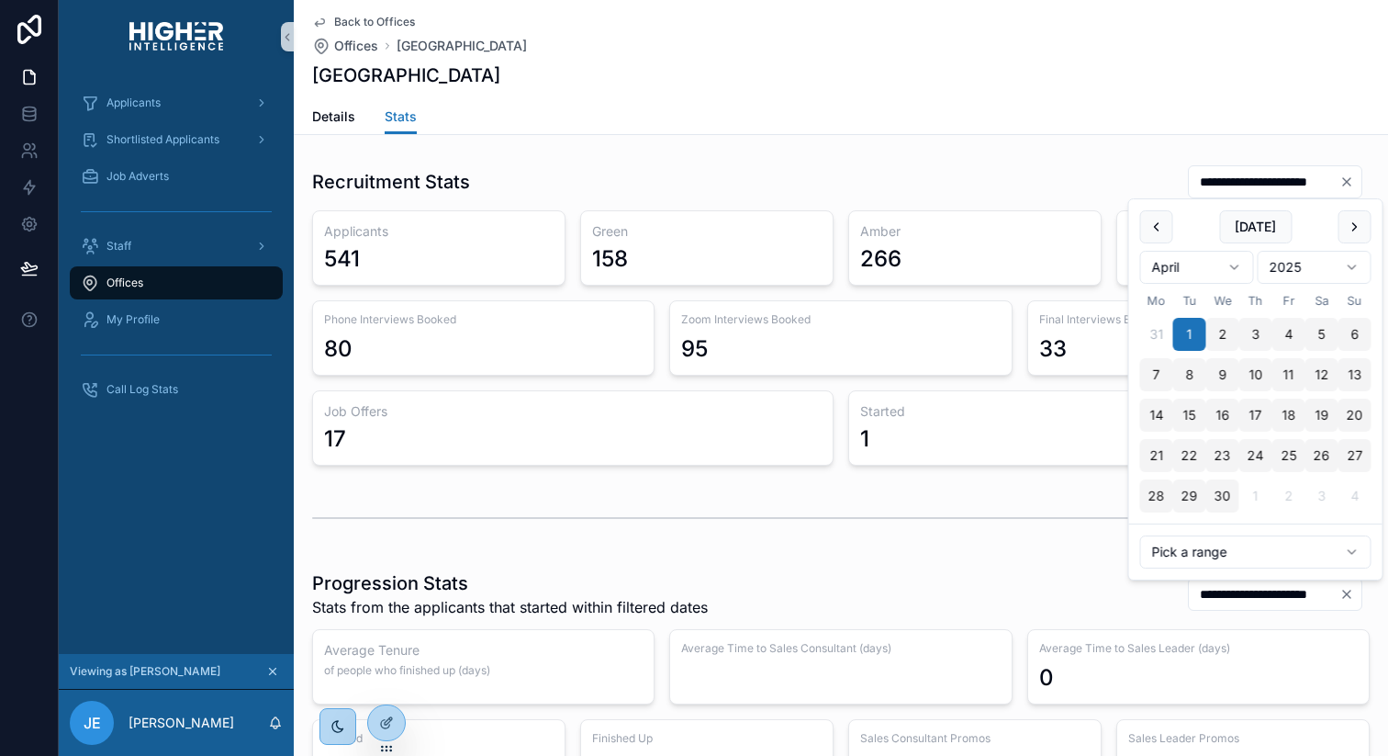
click at [973, 126] on div "Details Stats" at bounding box center [841, 116] width 1058 height 35
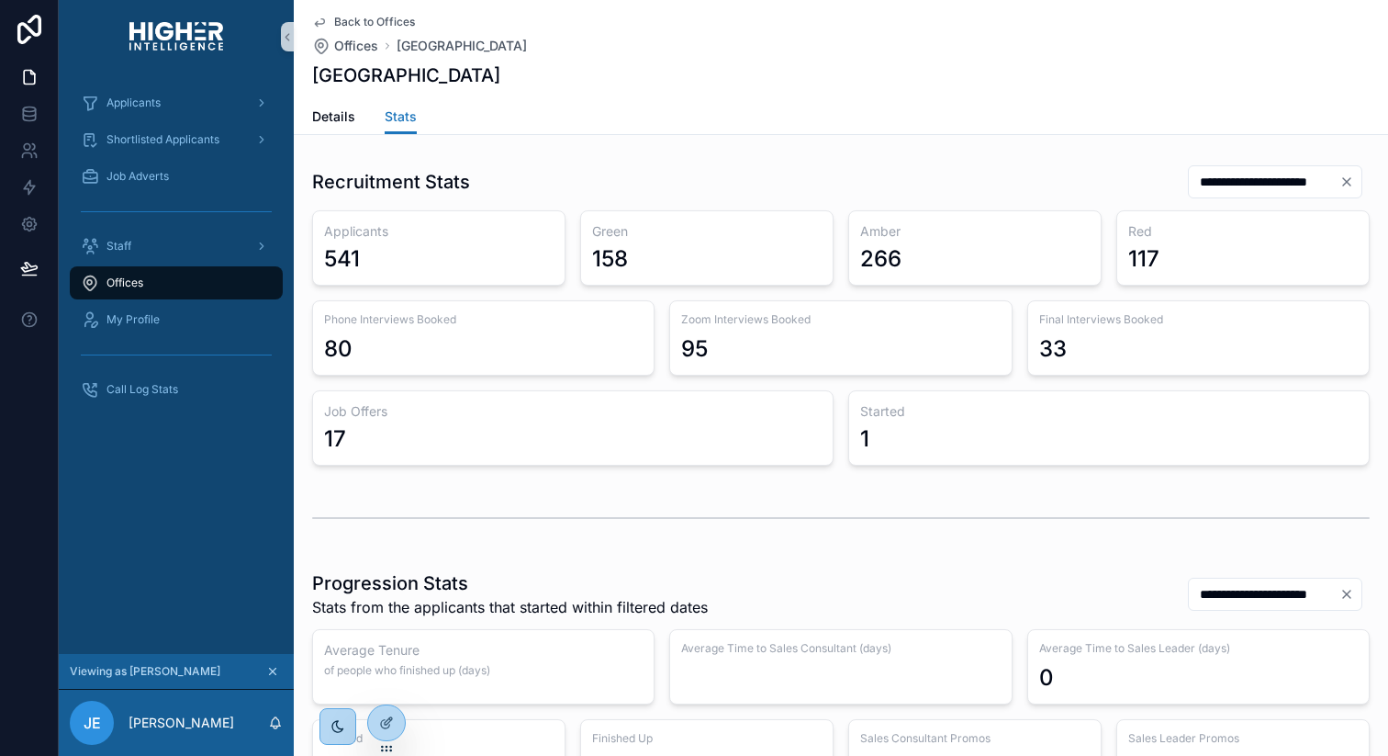
click at [361, 17] on span "Back to Offices" at bounding box center [374, 22] width 81 height 15
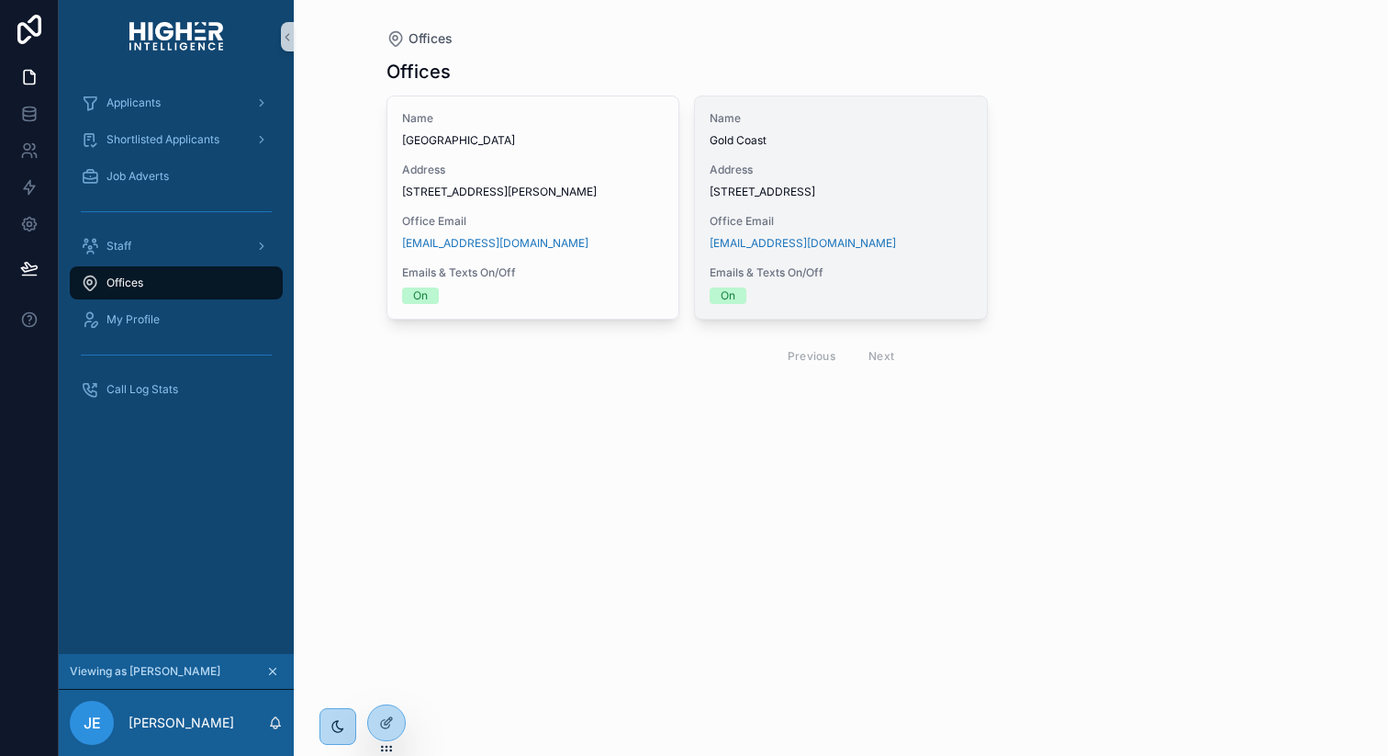
click at [879, 229] on span "Office Email" at bounding box center [841, 221] width 263 height 15
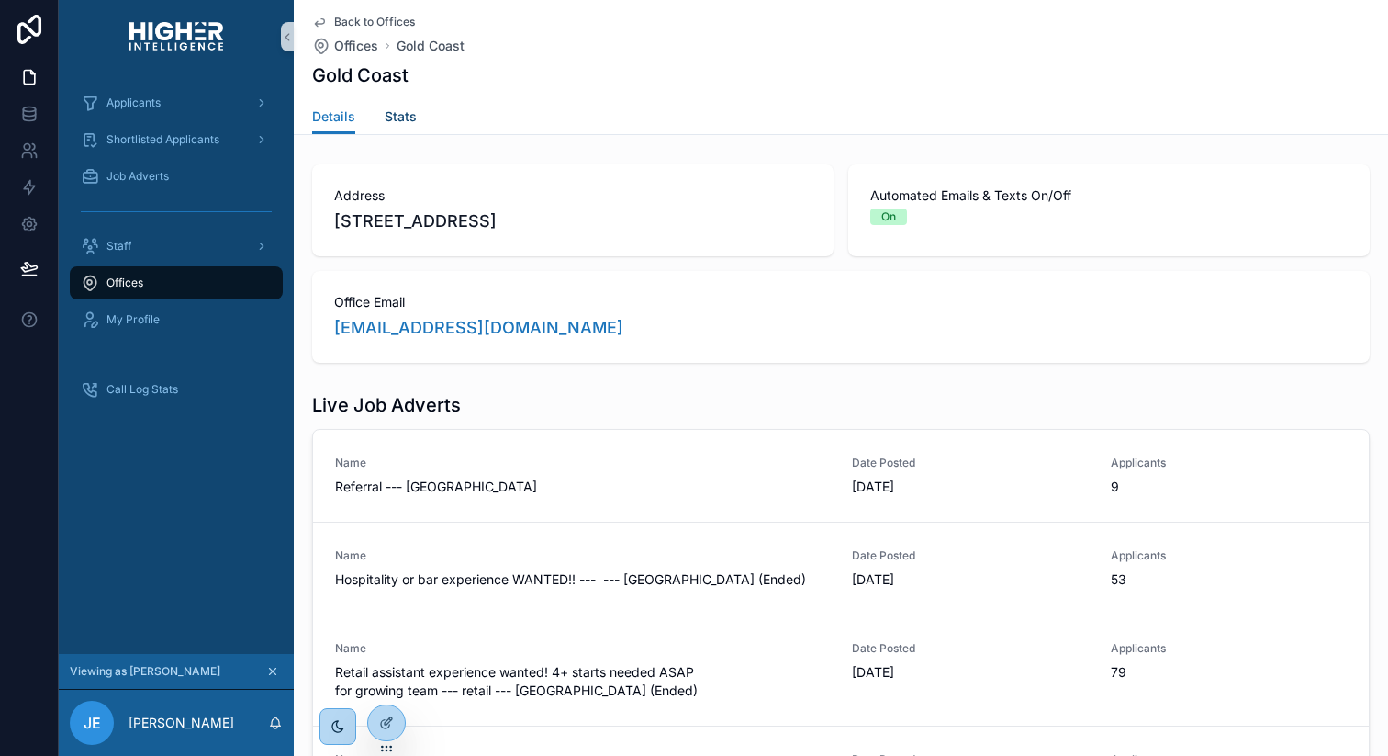
click at [399, 107] on span "Stats" at bounding box center [401, 116] width 32 height 18
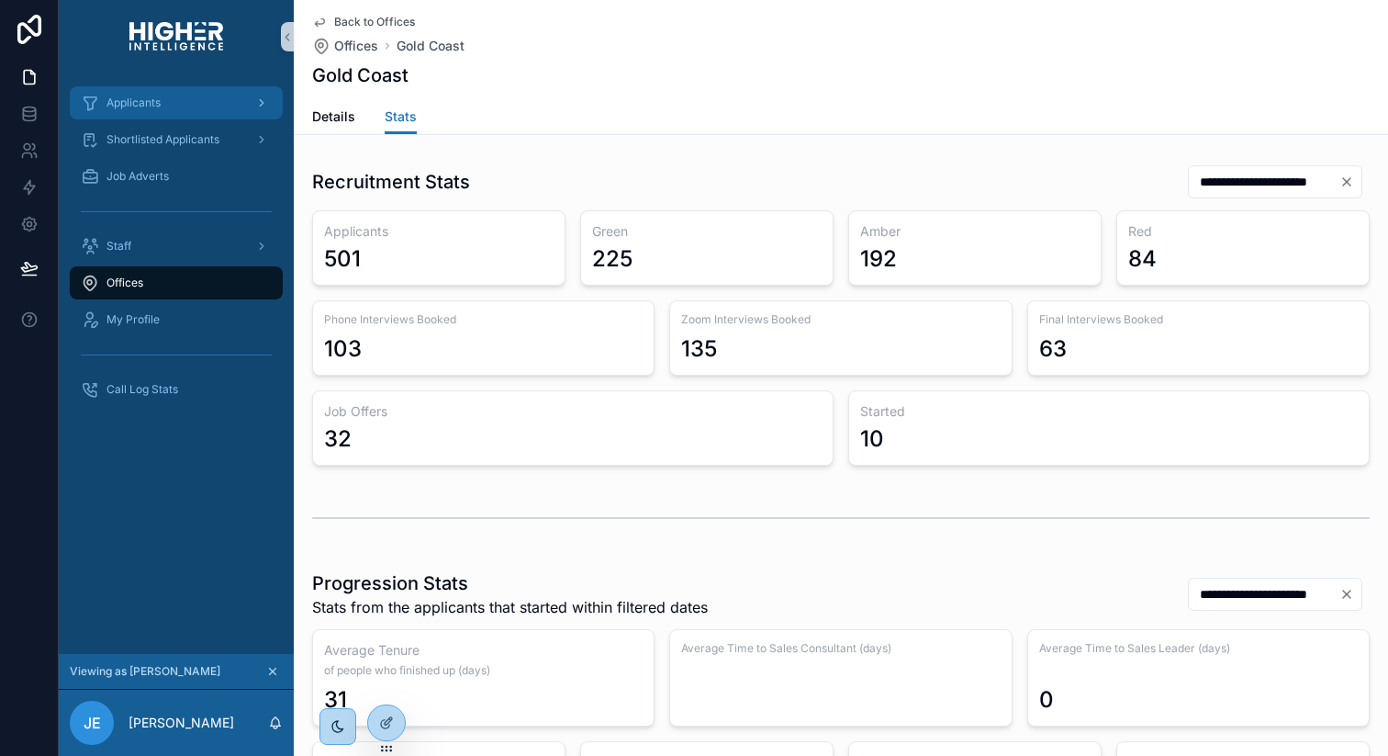
click at [189, 101] on div "Applicants" at bounding box center [176, 102] width 191 height 29
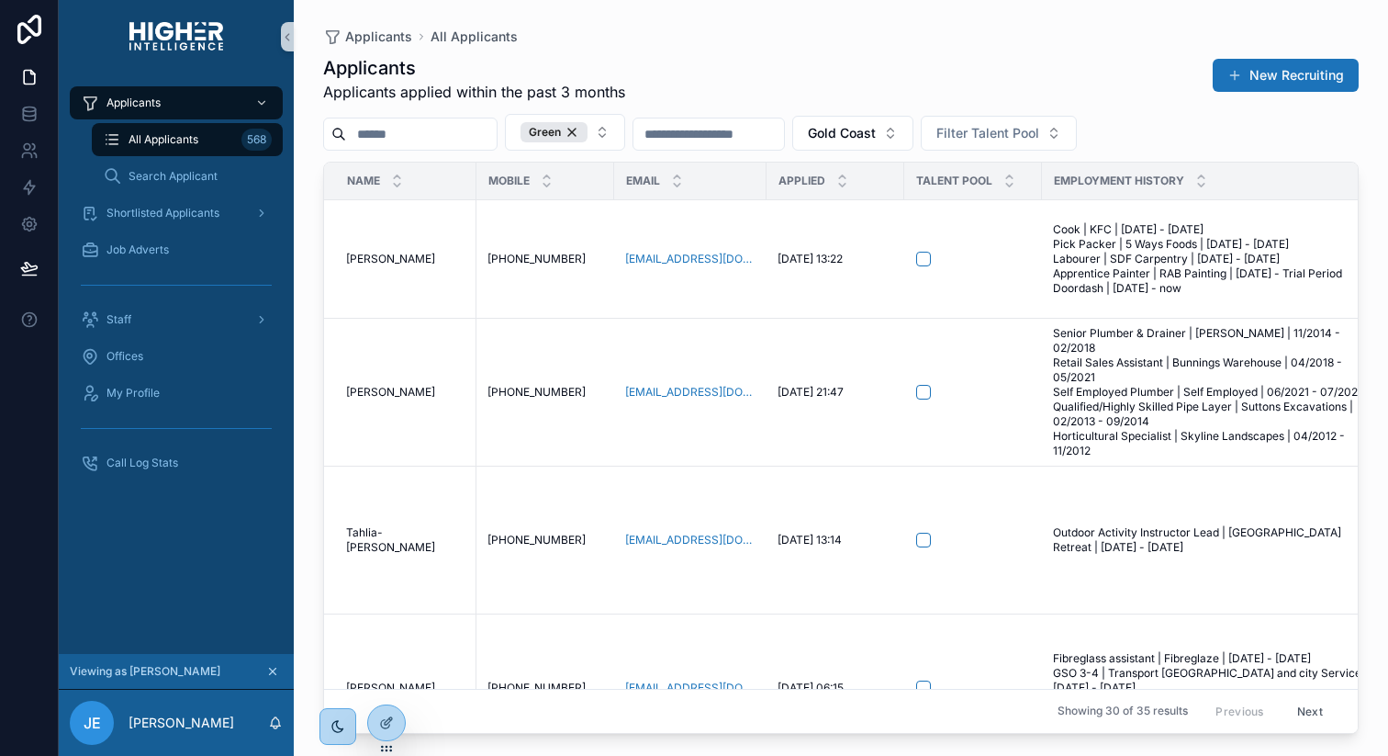
click at [1053, 65] on div "Applicants Applicants applied within the past 3 months New Recruiting" at bounding box center [841, 79] width 1036 height 48
click at [141, 175] on span "Search Applicant" at bounding box center [173, 176] width 89 height 15
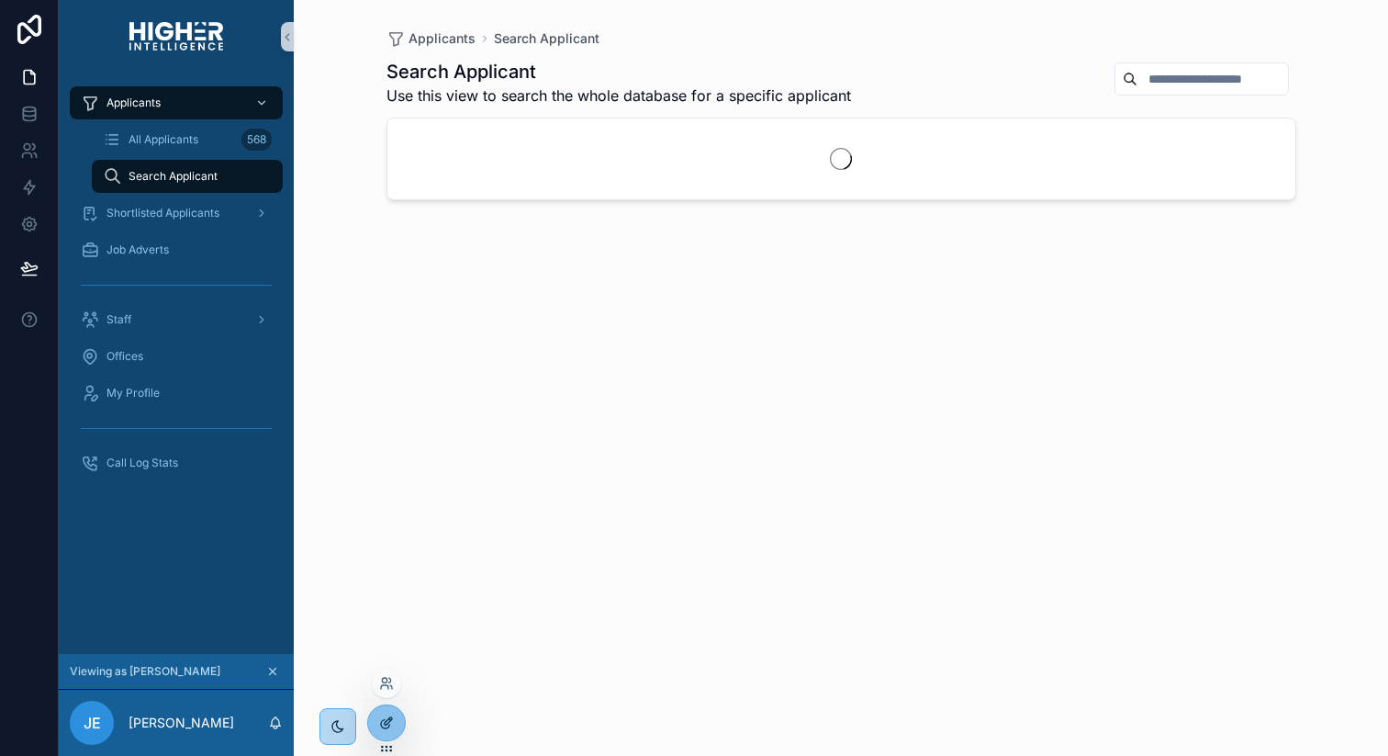
click at [371, 721] on div at bounding box center [386, 722] width 37 height 35
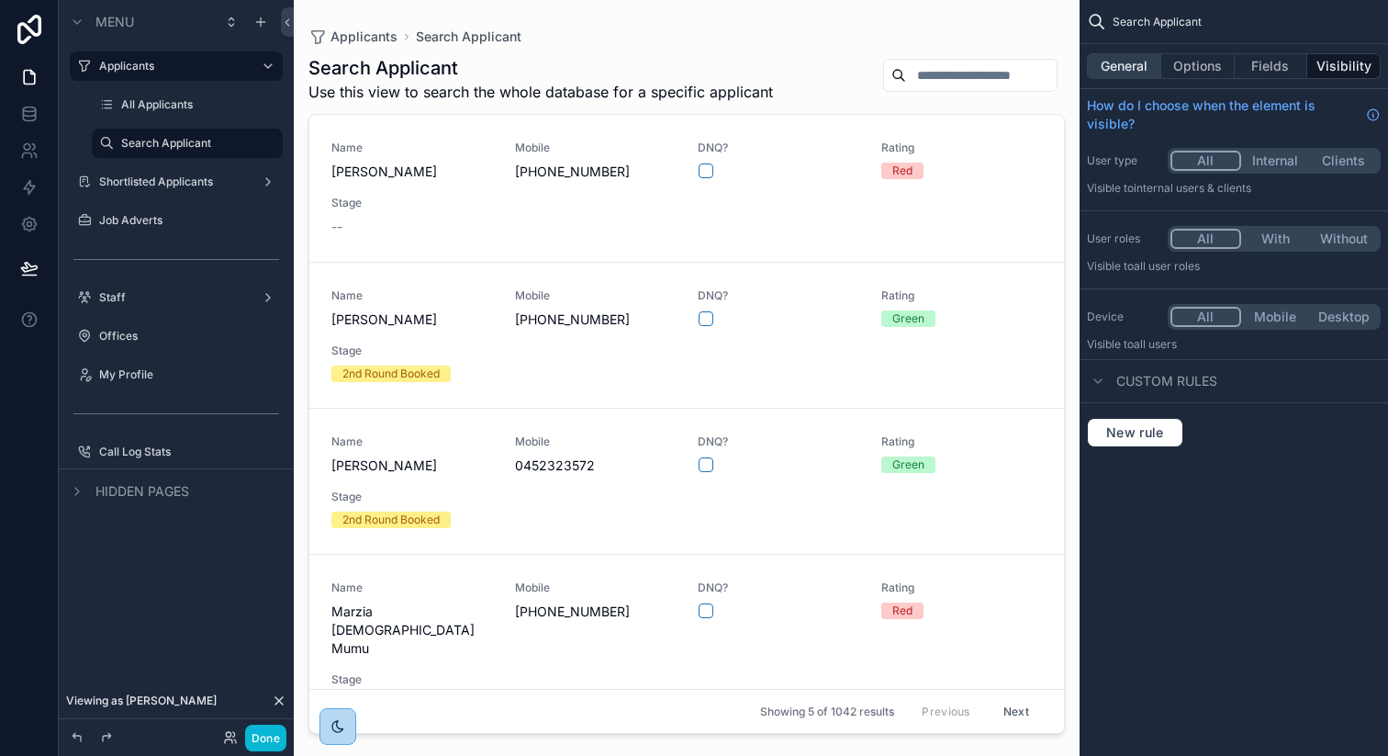
click at [1139, 69] on button "General" at bounding box center [1124, 66] width 74 height 26
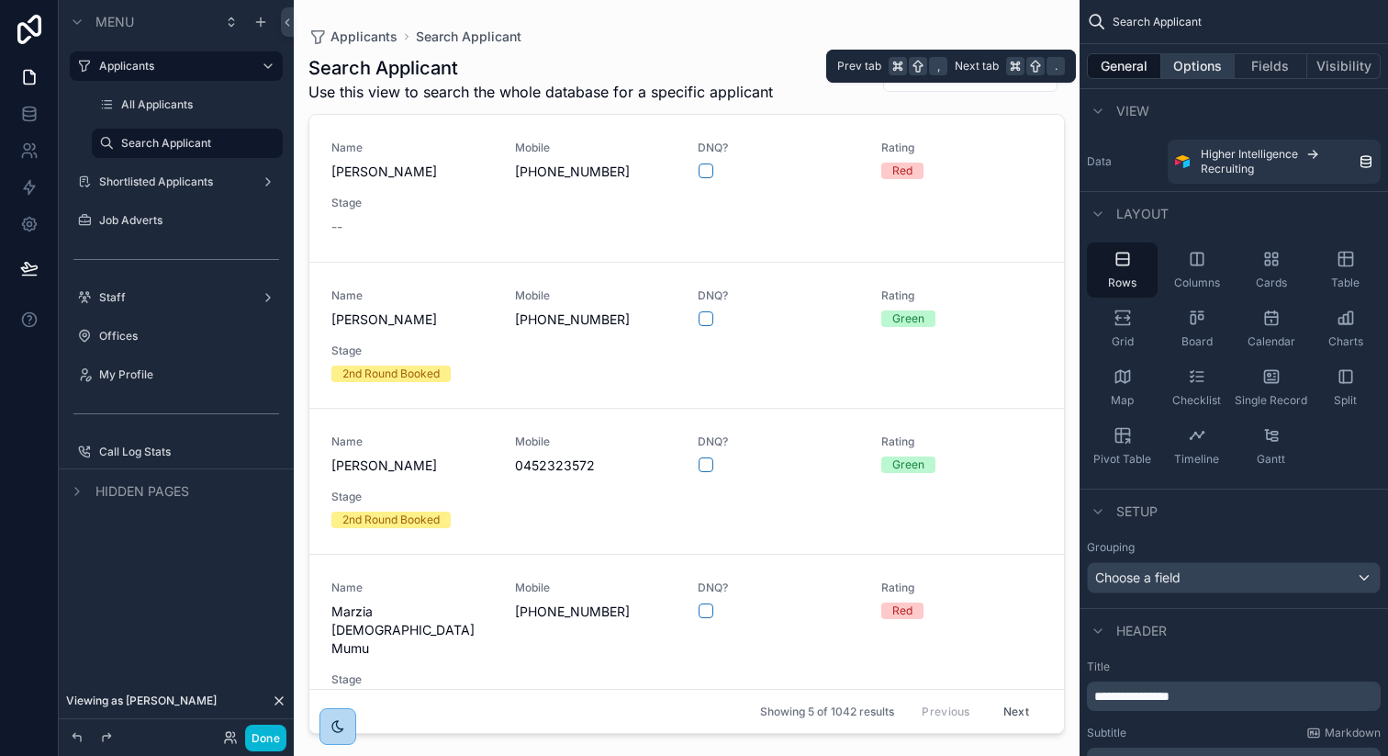
click at [1200, 70] on button "Options" at bounding box center [1198, 66] width 73 height 26
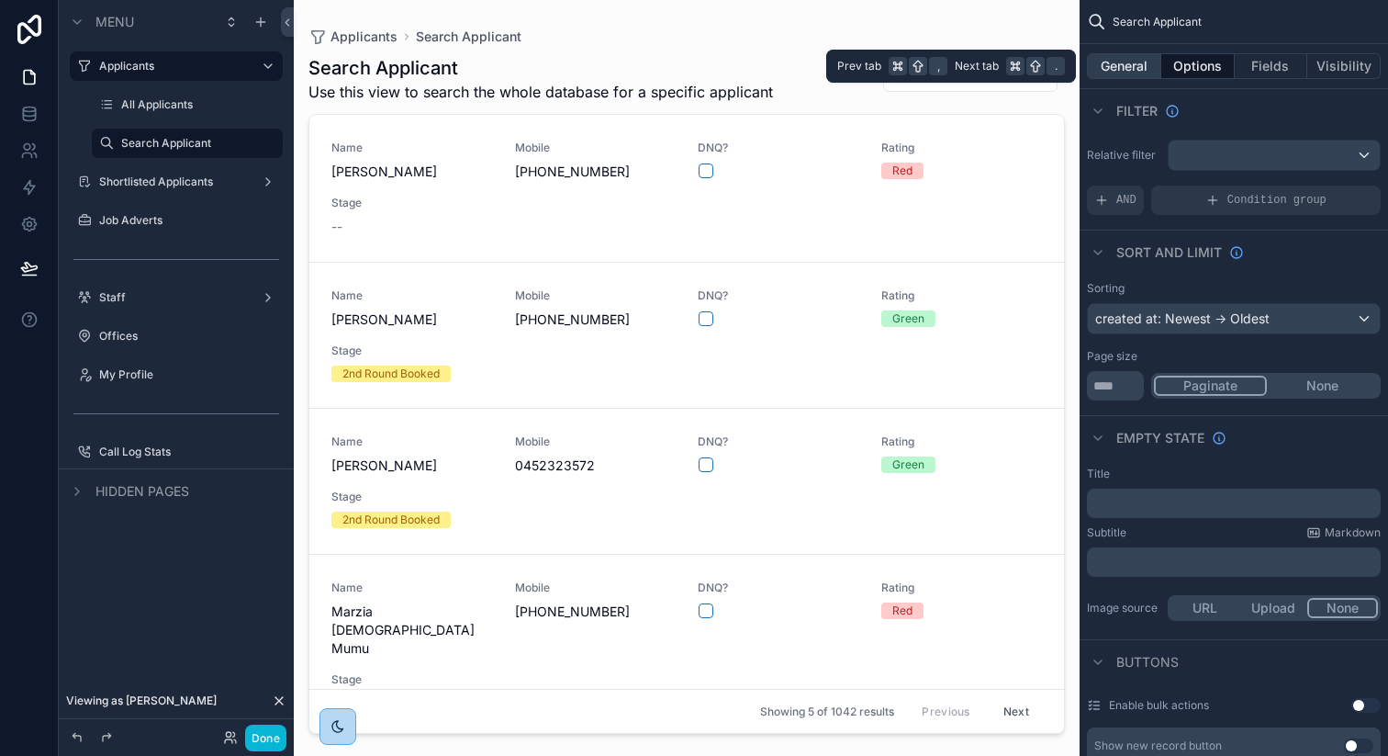
click at [1138, 70] on button "General" at bounding box center [1124, 66] width 74 height 26
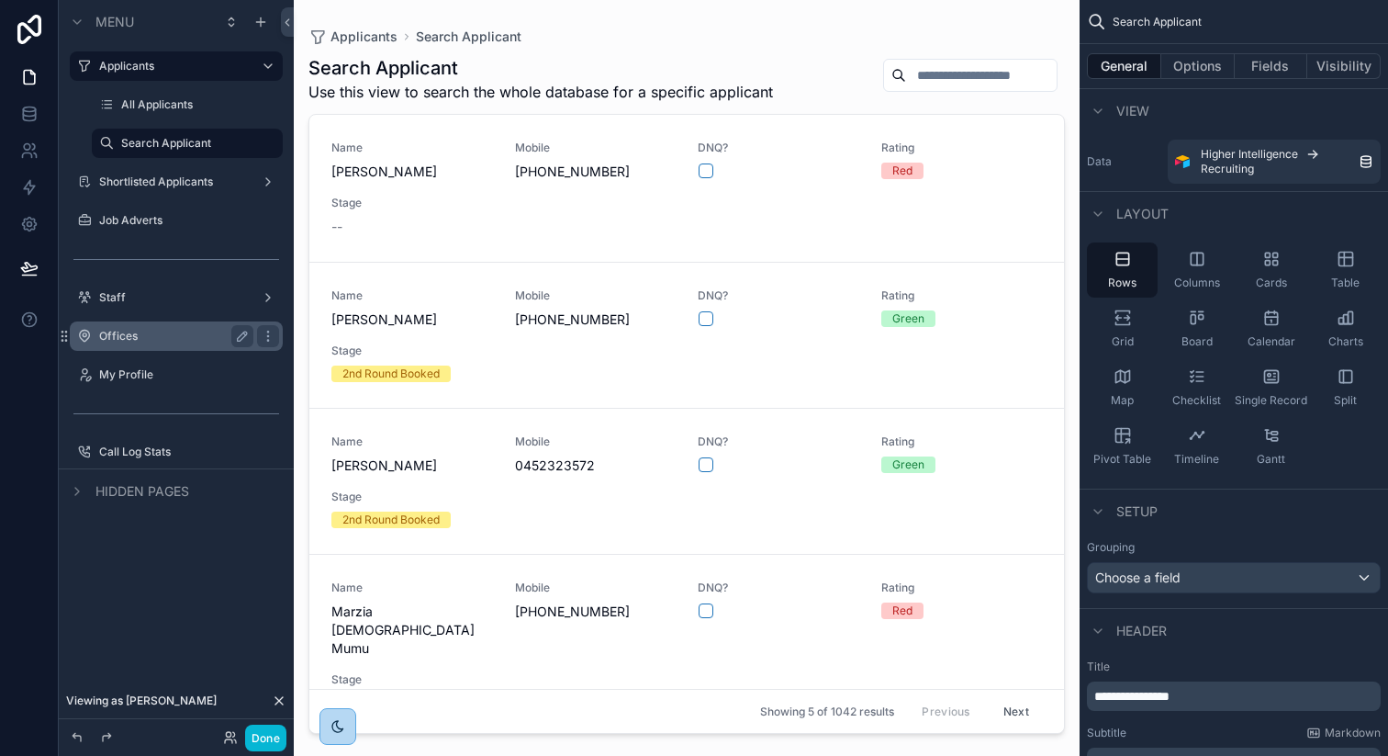
click at [140, 333] on label "Offices" at bounding box center [172, 336] width 147 height 15
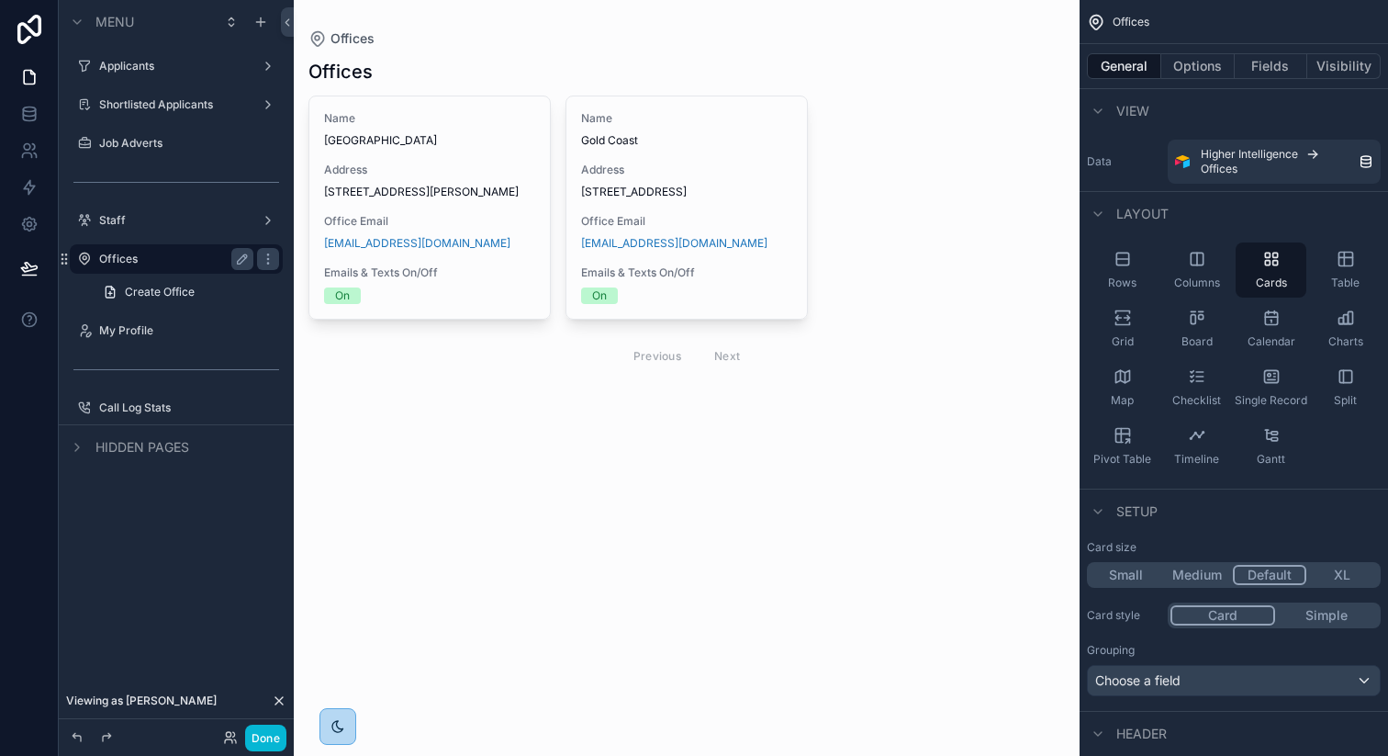
click at [466, 131] on div "scrollable content" at bounding box center [687, 218] width 786 height 436
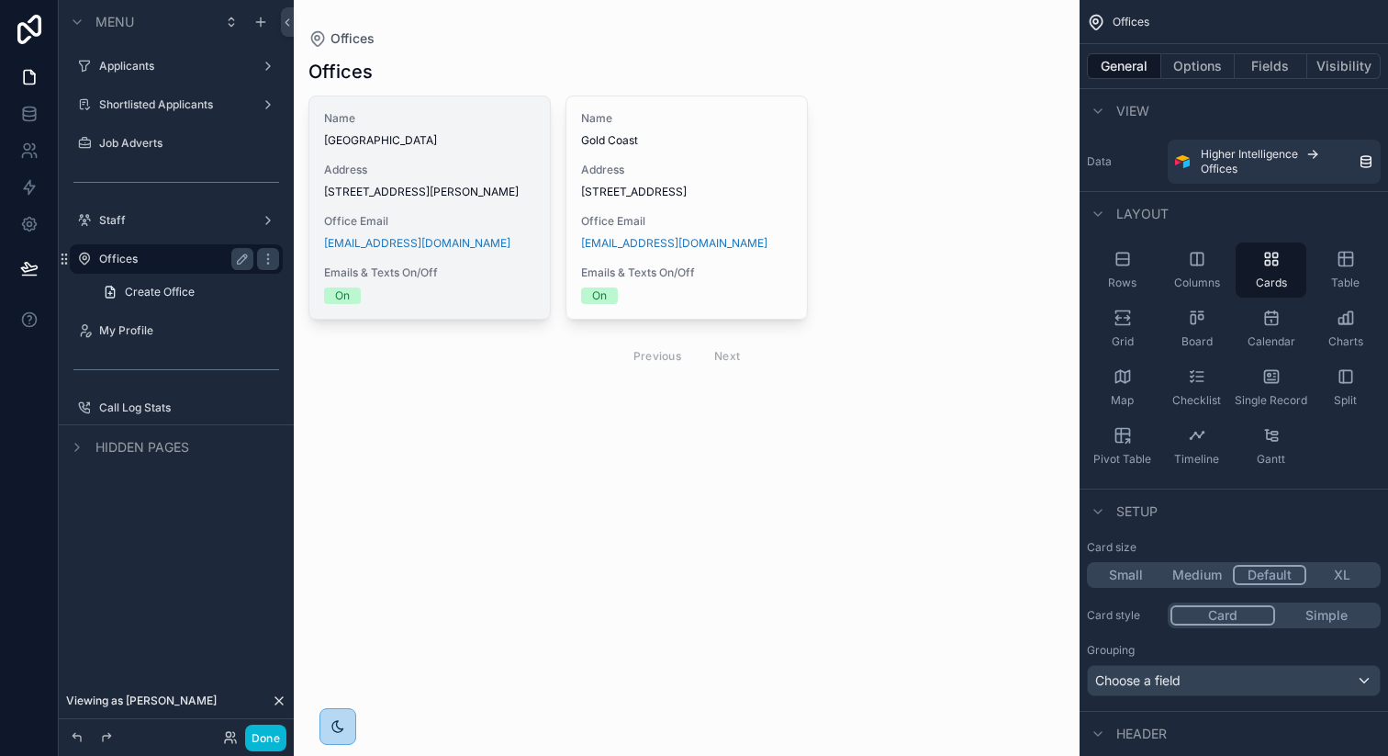
click at [421, 151] on div "Name Newcastle Address Suite 1, Level 2, 49 Ridley St, Charlestown NSW 2290 Off…" at bounding box center [429, 207] width 241 height 222
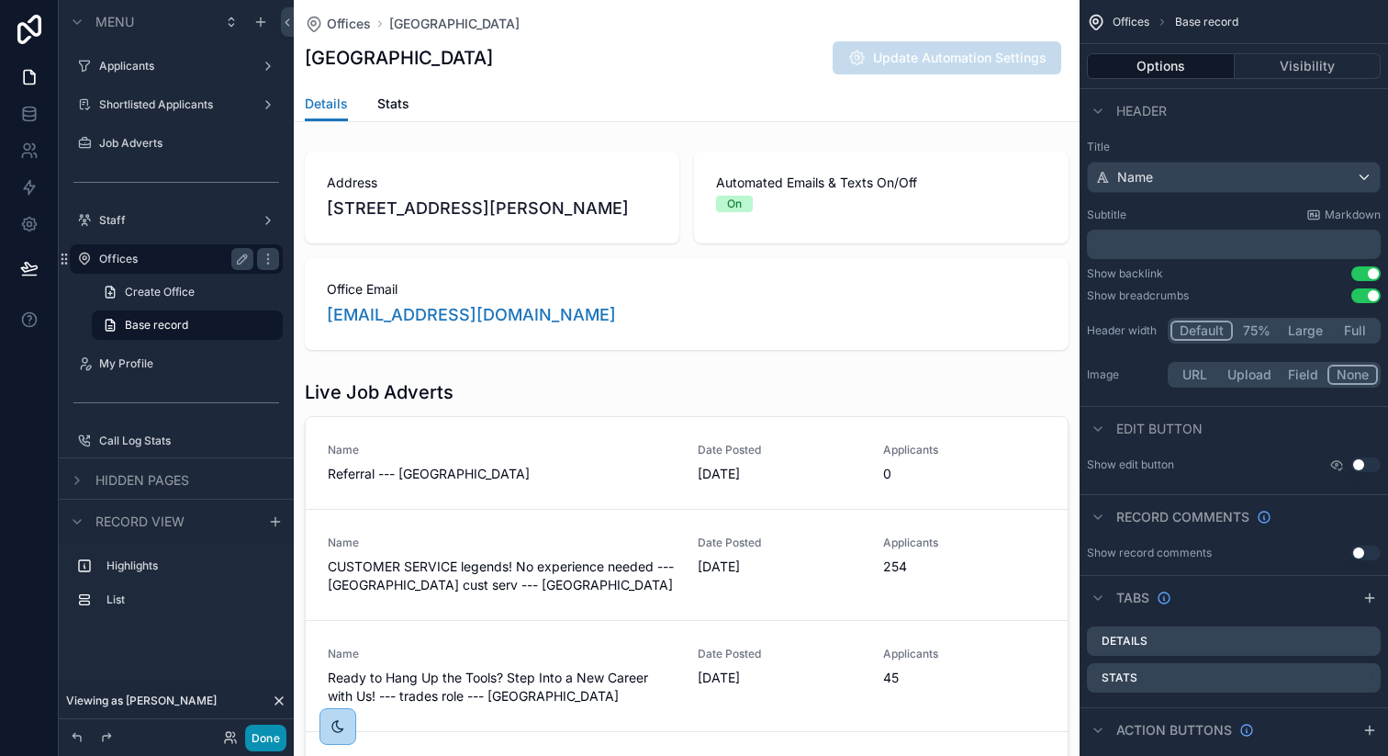
click at [272, 738] on button "Done" at bounding box center [265, 737] width 41 height 27
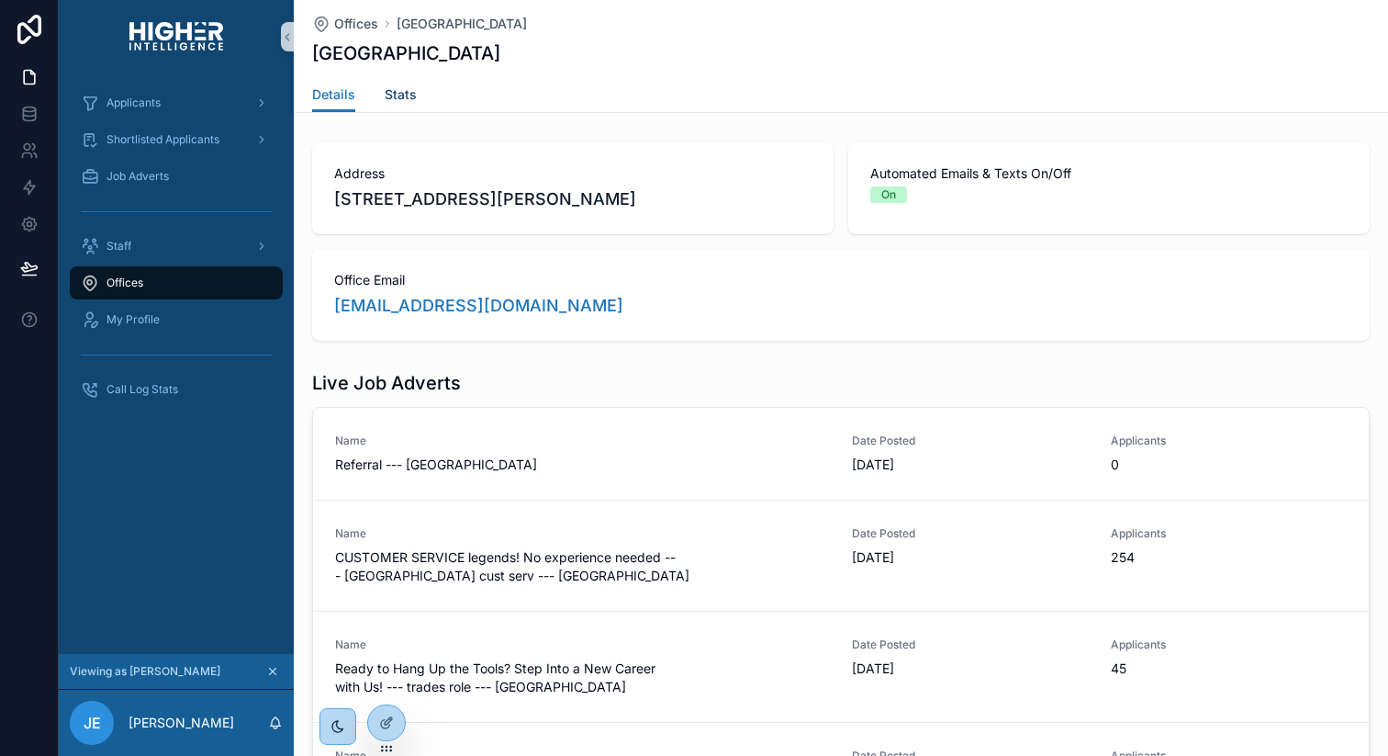
click at [395, 95] on span "Stats" at bounding box center [401, 94] width 32 height 18
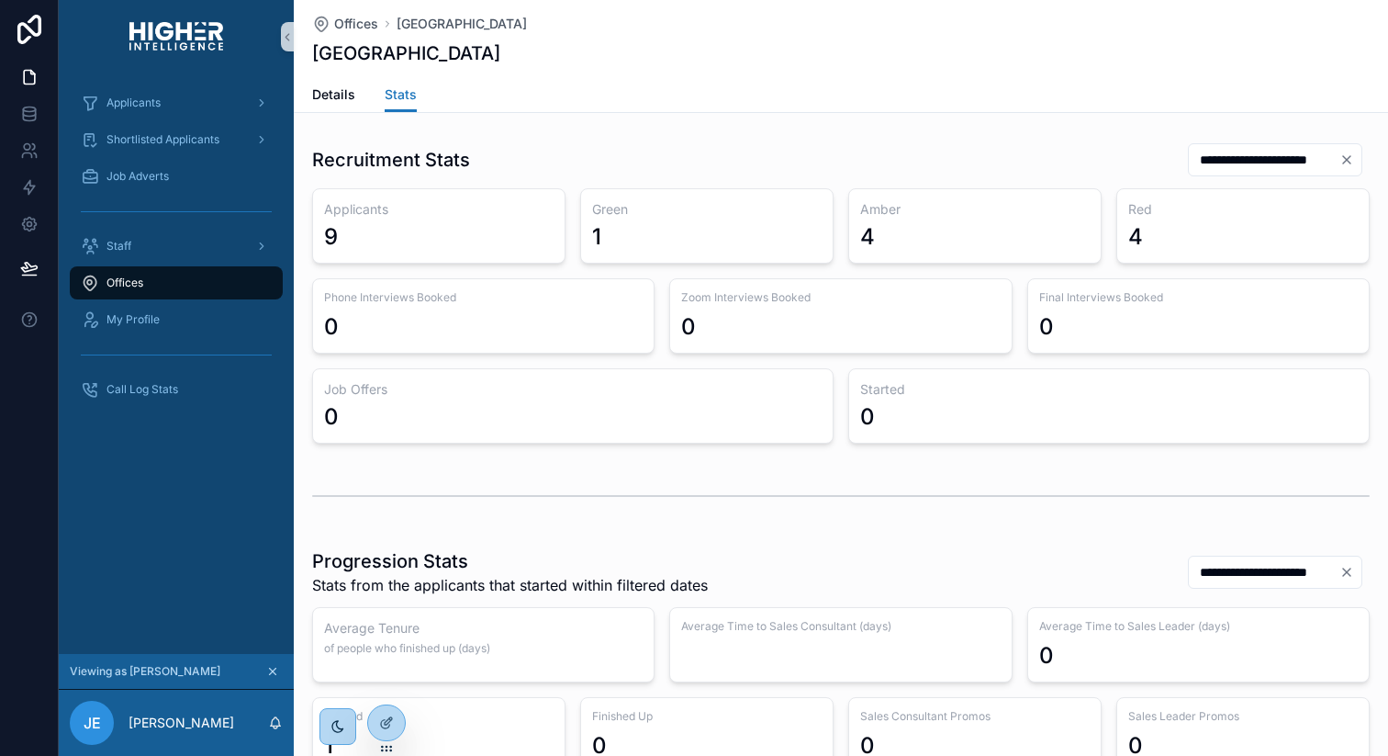
click at [1345, 157] on icon "Clear" at bounding box center [1346, 159] width 7 height 7
click at [1247, 173] on div "scrollable content" at bounding box center [1286, 159] width 152 height 33
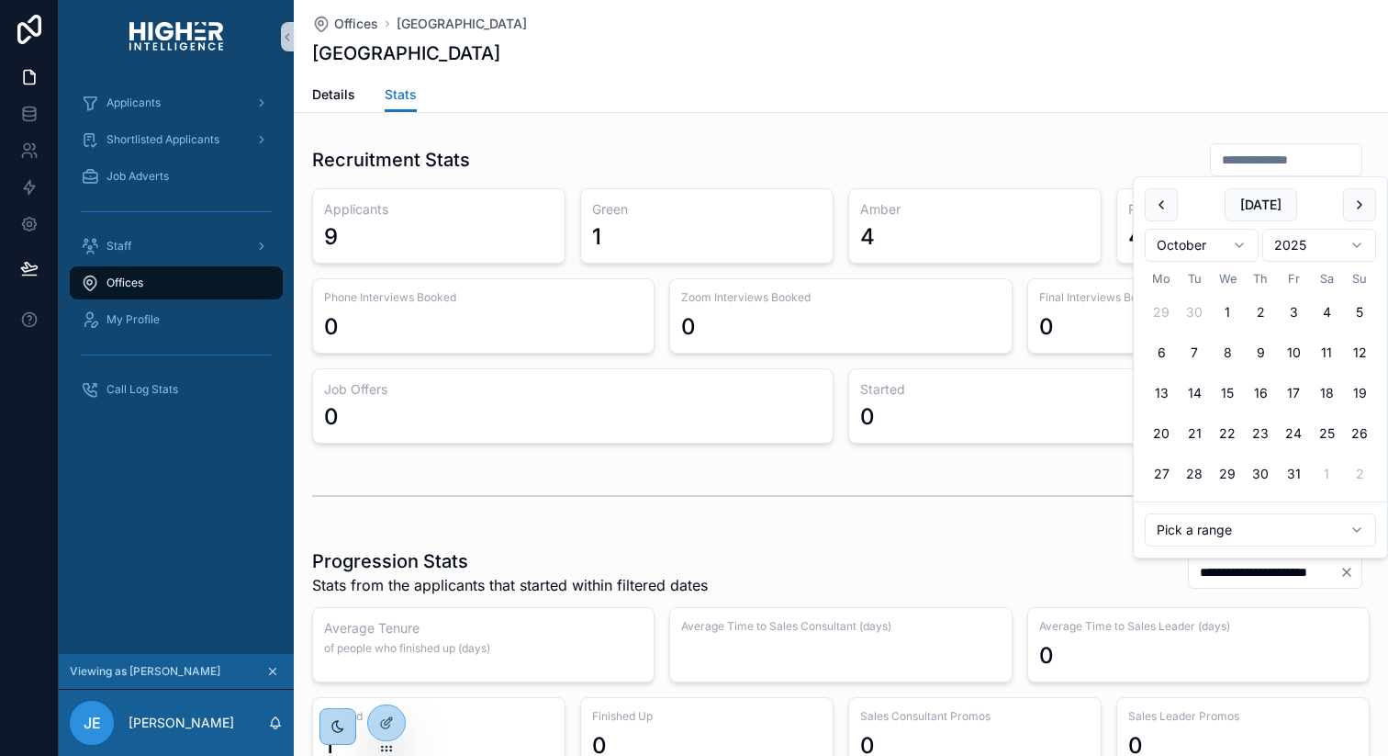
click at [1251, 162] on input "scrollable content" at bounding box center [1286, 160] width 151 height 26
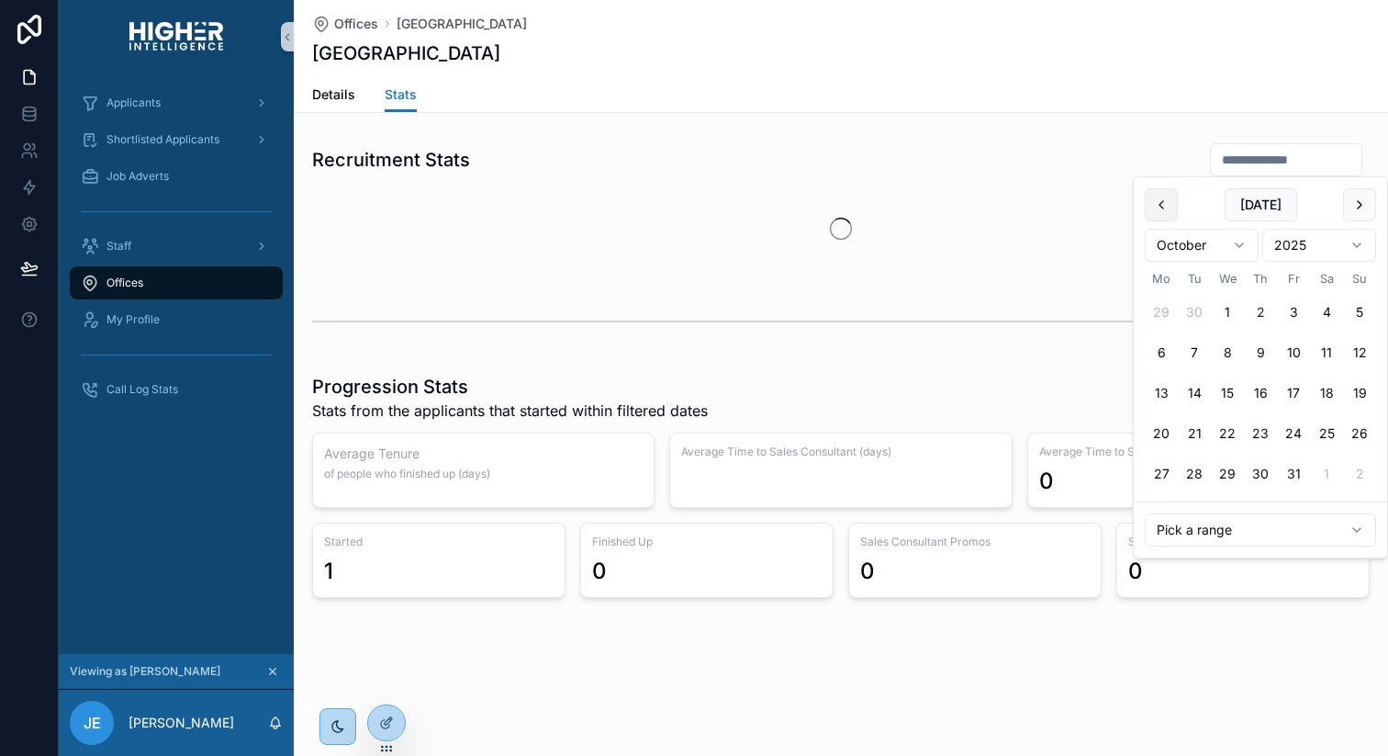
click at [1166, 210] on button "scrollable content" at bounding box center [1161, 204] width 33 height 33
click at [1172, 205] on button "scrollable content" at bounding box center [1161, 204] width 33 height 33
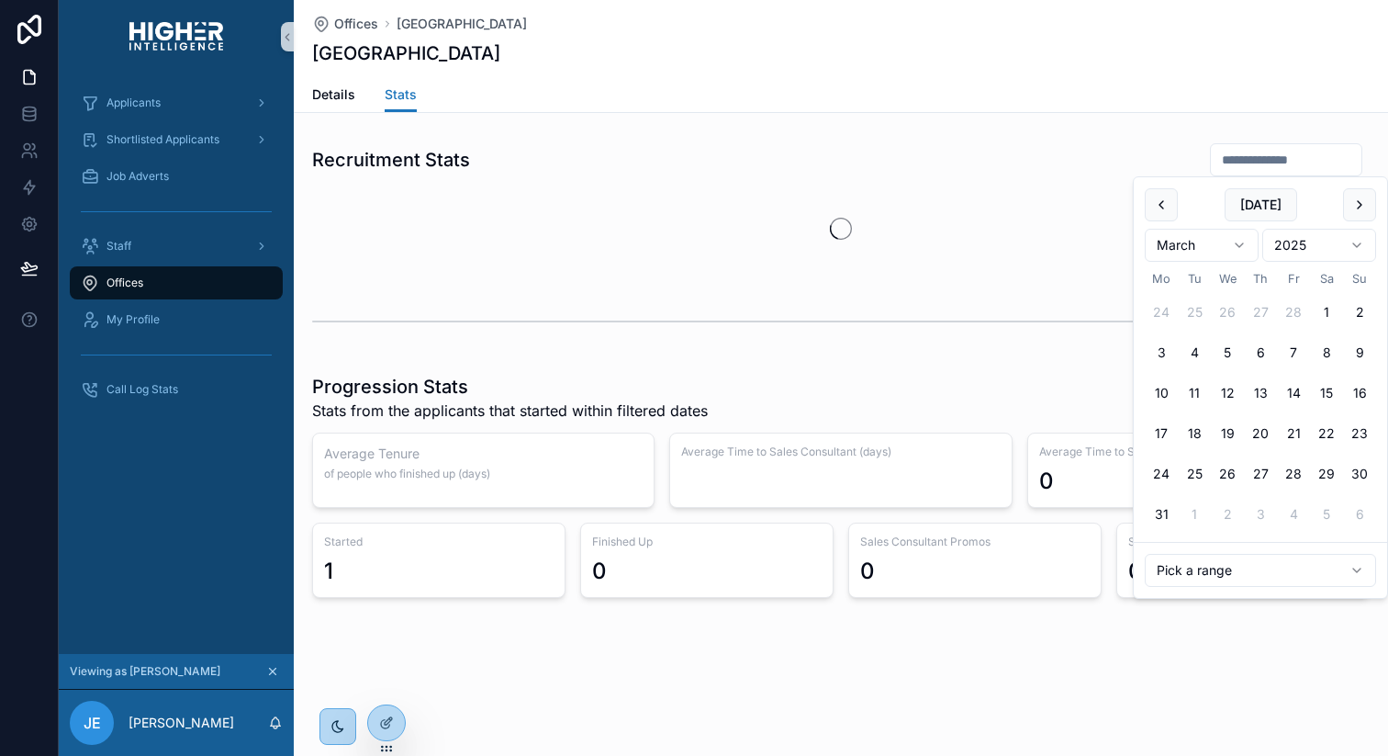
click at [1172, 205] on button "scrollable content" at bounding box center [1161, 204] width 33 height 33
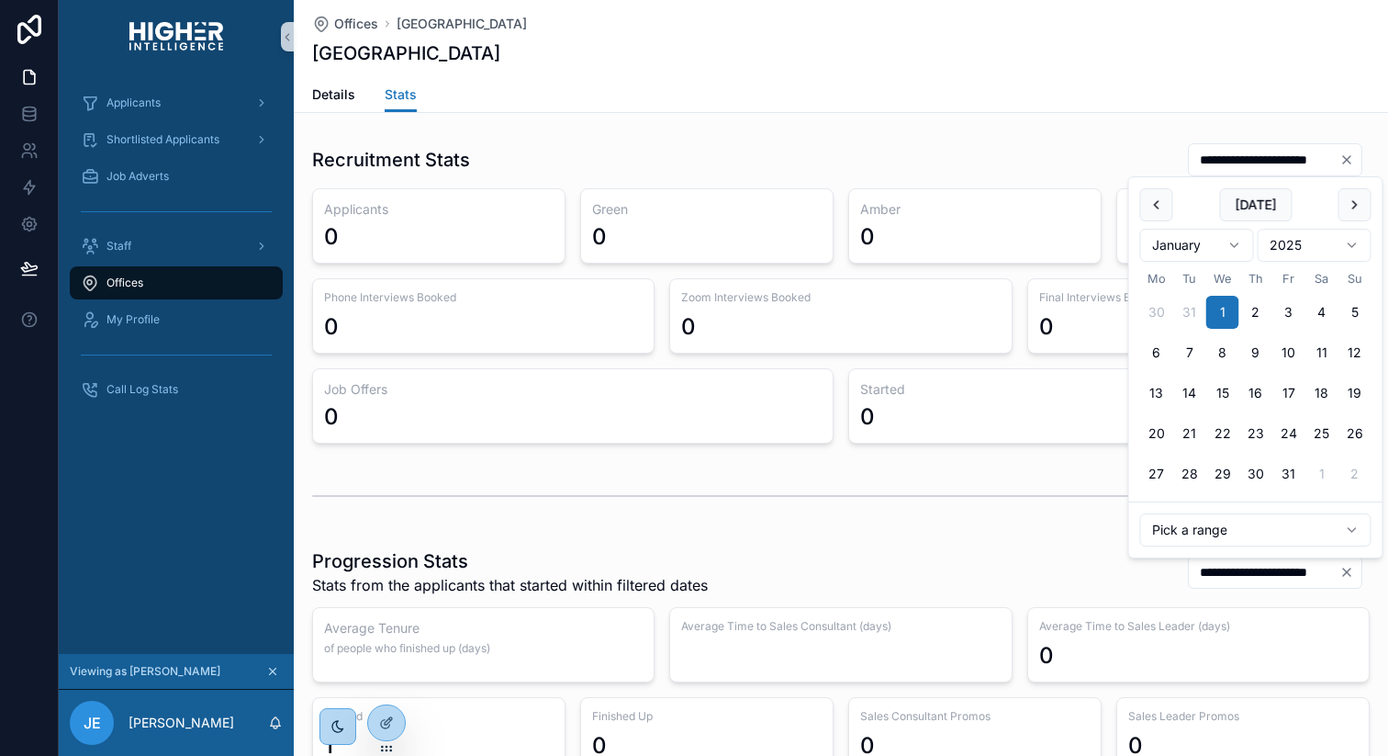
click at [1323, 165] on input "**********" at bounding box center [1264, 160] width 151 height 26
click at [1279, 160] on input "**********" at bounding box center [1264, 160] width 151 height 26
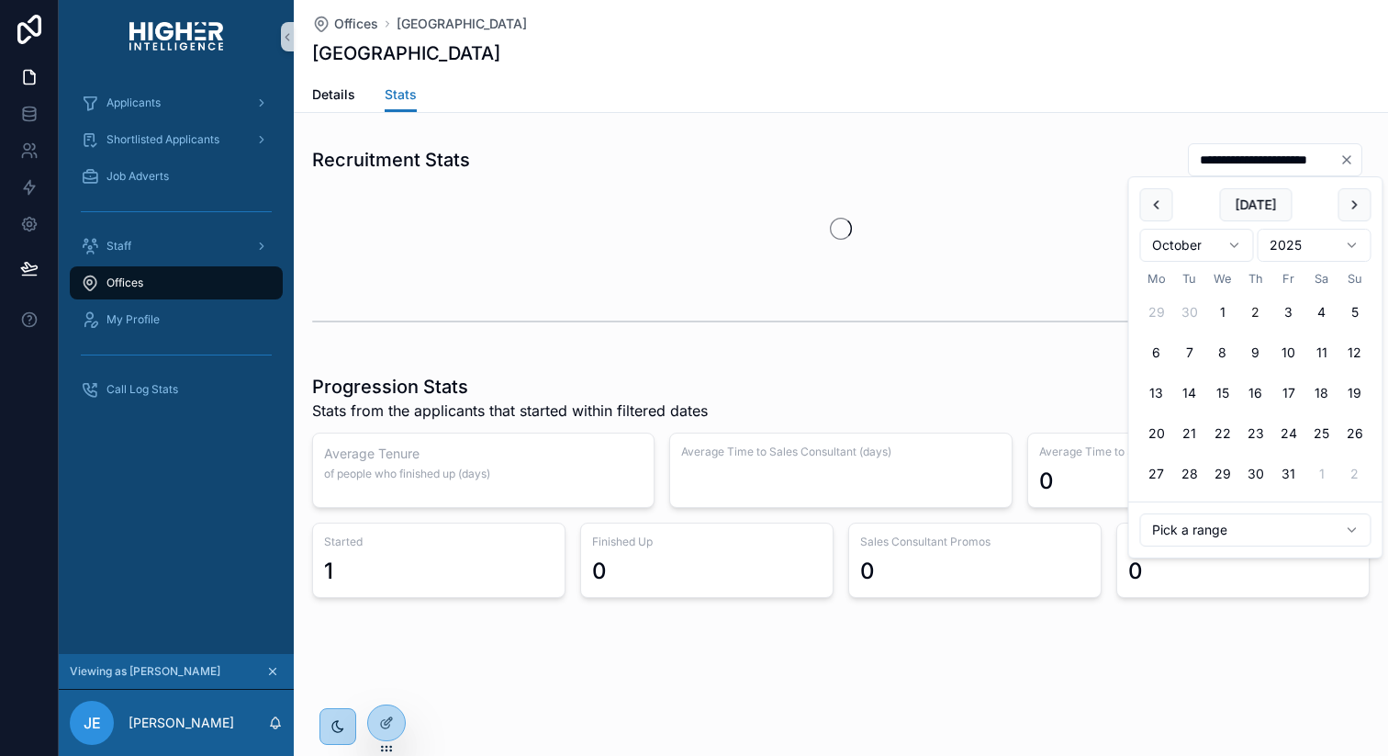
type input "**********"
click at [1079, 158] on div "**********" at bounding box center [841, 159] width 1058 height 35
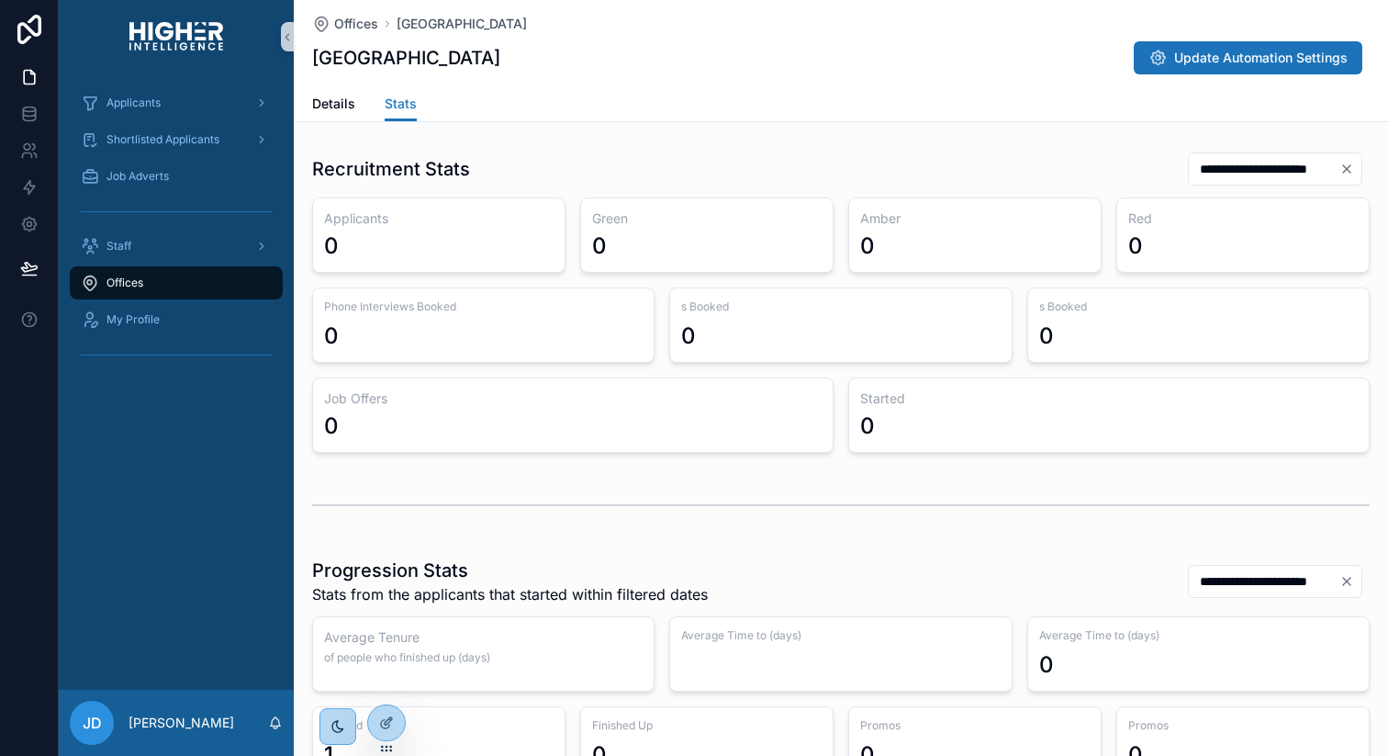
click at [1216, 166] on input "**********" at bounding box center [1264, 169] width 151 height 26
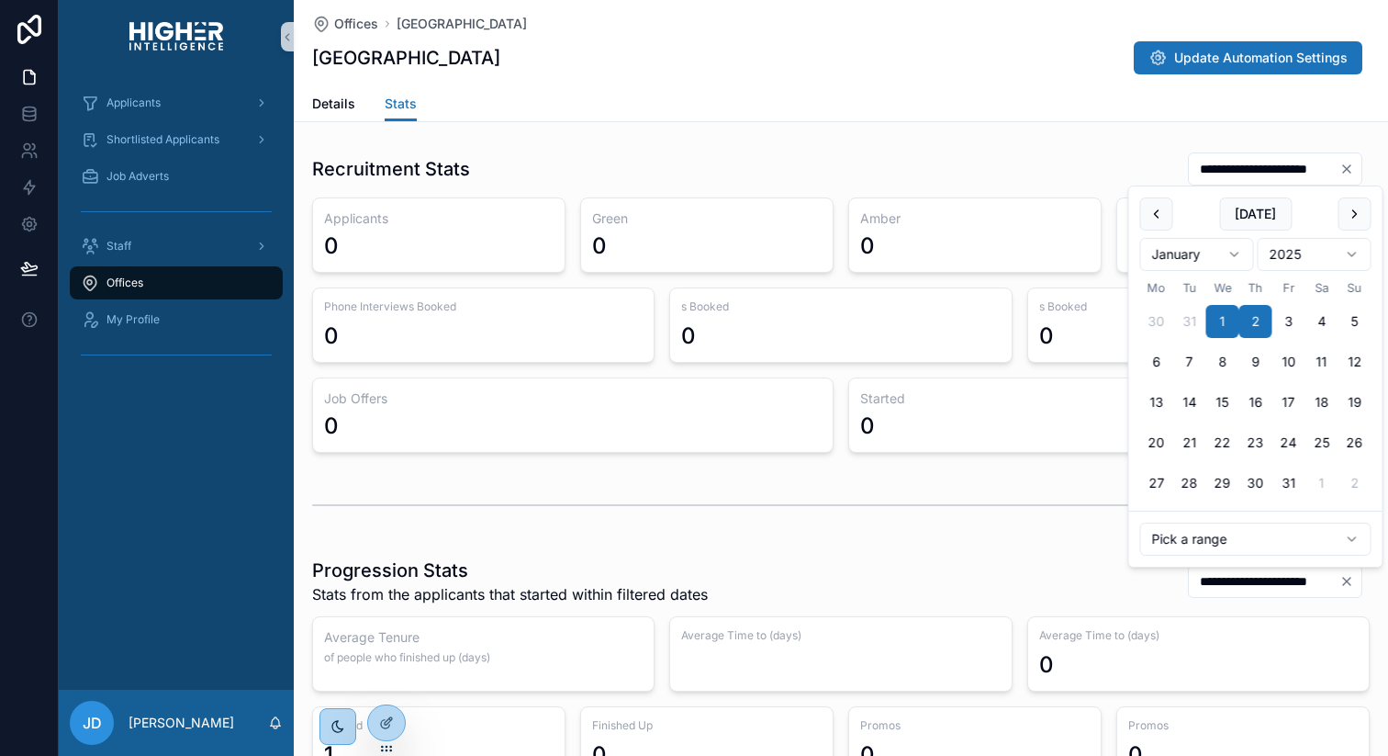
click at [1293, 168] on input "**********" at bounding box center [1264, 169] width 151 height 26
type input "**********"
click at [1053, 140] on div "**********" at bounding box center [841, 453] width 1095 height 906
click at [1234, 169] on input "**********" at bounding box center [1264, 169] width 151 height 26
click at [1207, 118] on div "Details Stats" at bounding box center [841, 103] width 1058 height 35
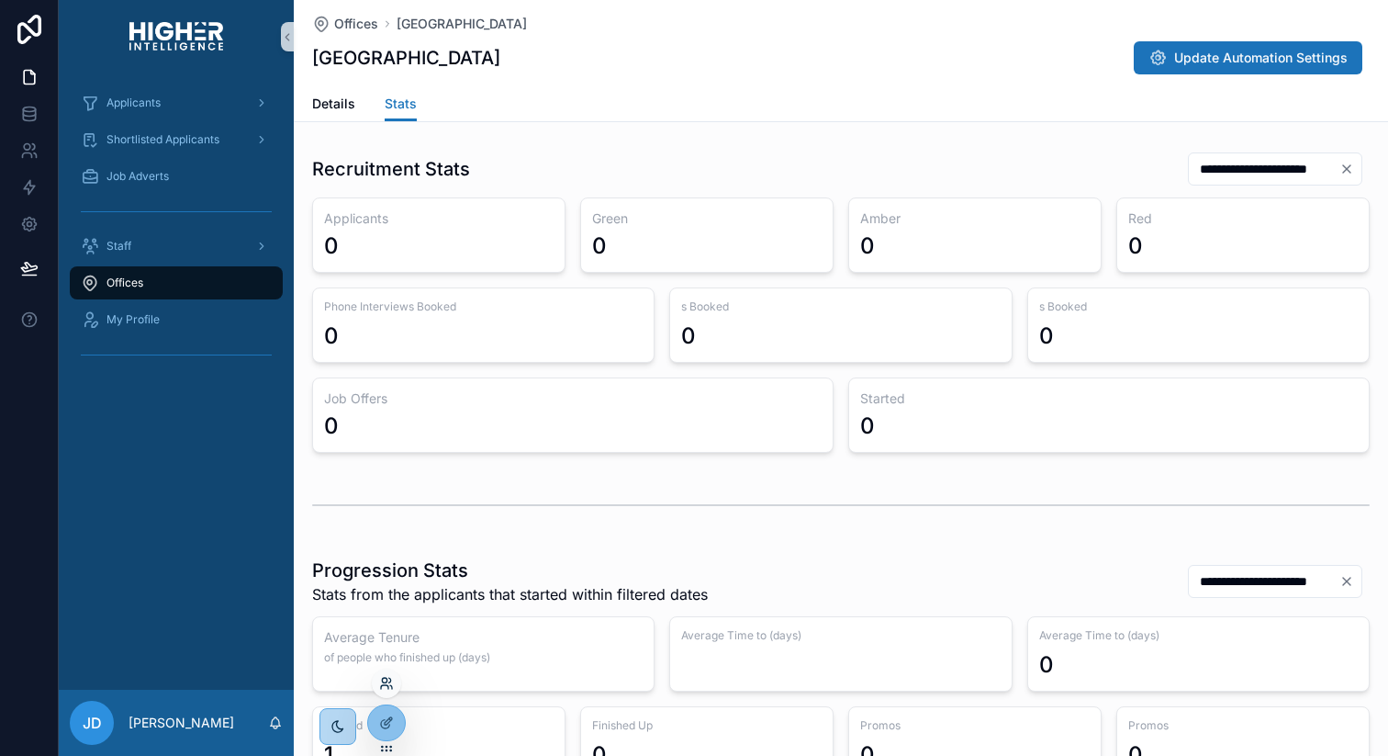
click at [391, 683] on icon at bounding box center [386, 683] width 15 height 15
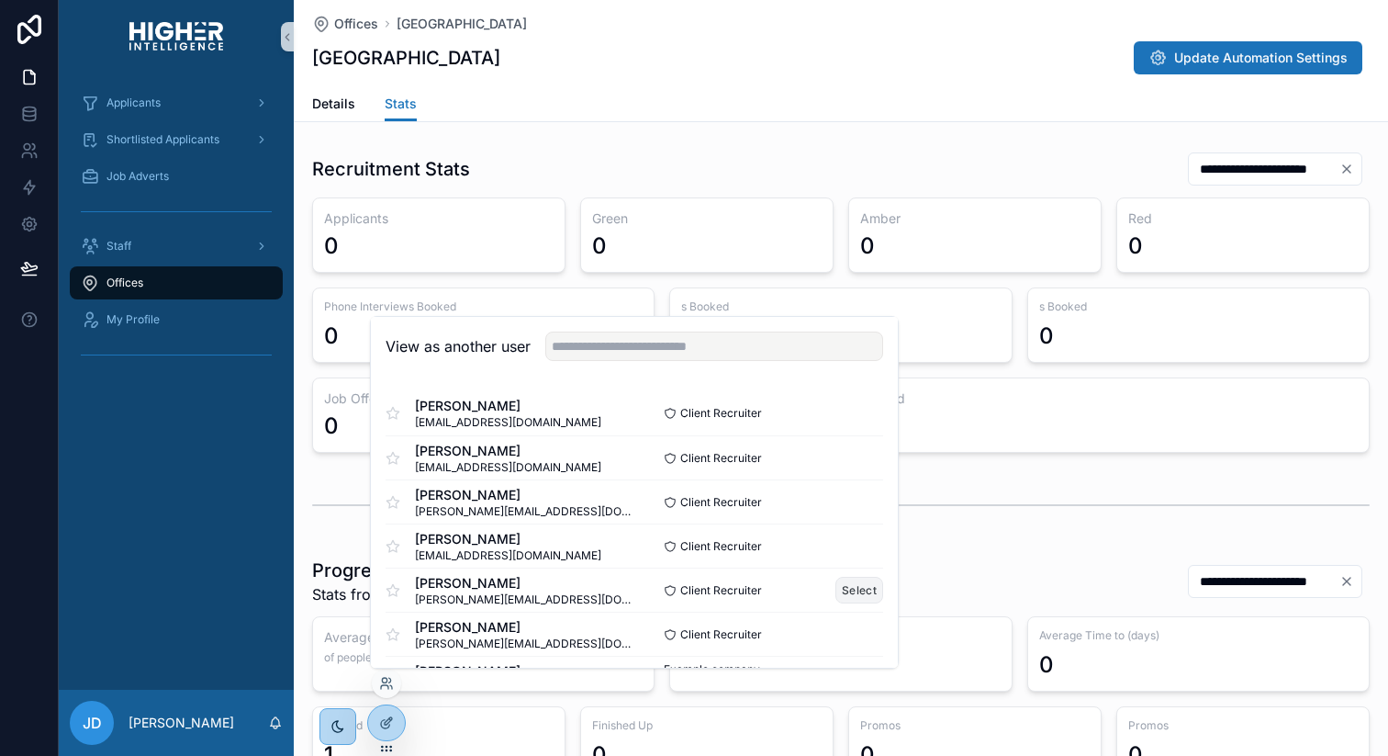
click at [852, 584] on button "Select" at bounding box center [860, 590] width 48 height 27
